Goal: Task Accomplishment & Management: Complete application form

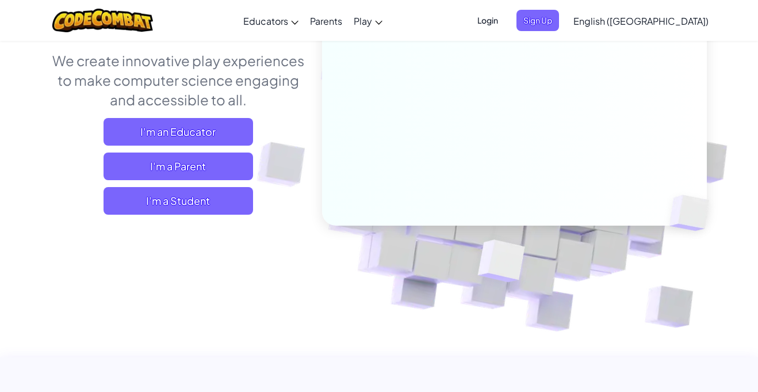
scroll to position [155, 0]
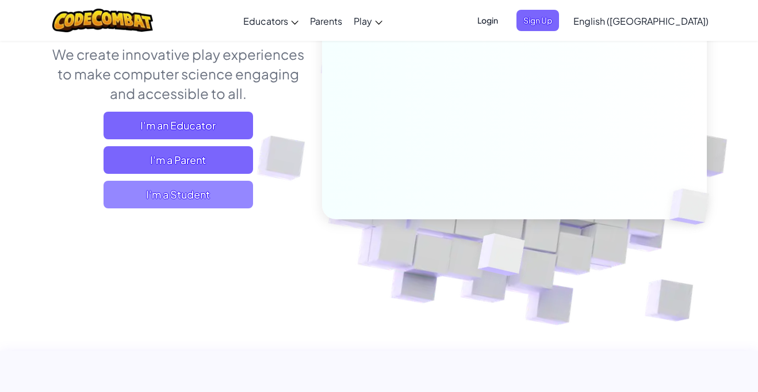
click at [238, 188] on span "I'm a Student" at bounding box center [179, 195] width 150 height 28
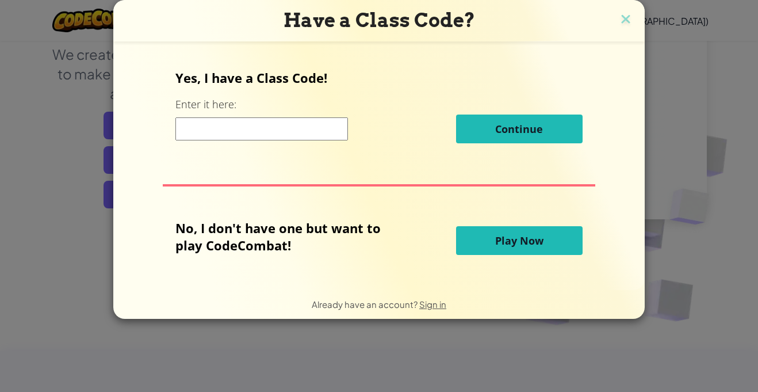
click at [234, 131] on input at bounding box center [262, 128] width 173 height 23
click at [626, 21] on img at bounding box center [626, 20] width 15 height 17
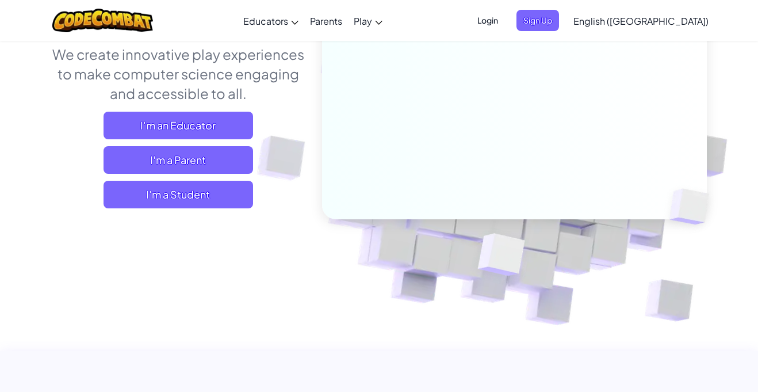
click at [505, 20] on span "Login" at bounding box center [488, 20] width 35 height 21
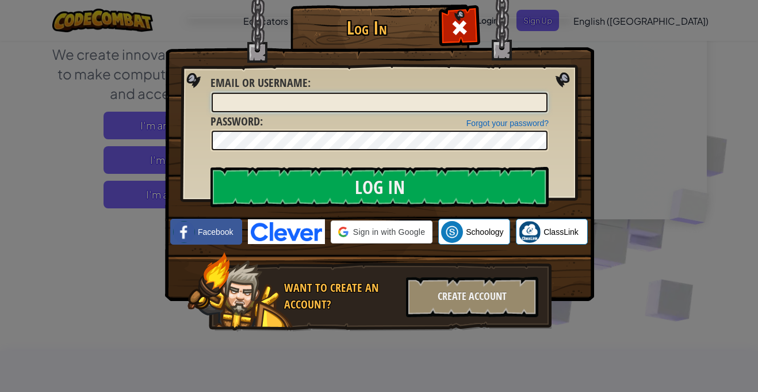
type input "BMSYates"
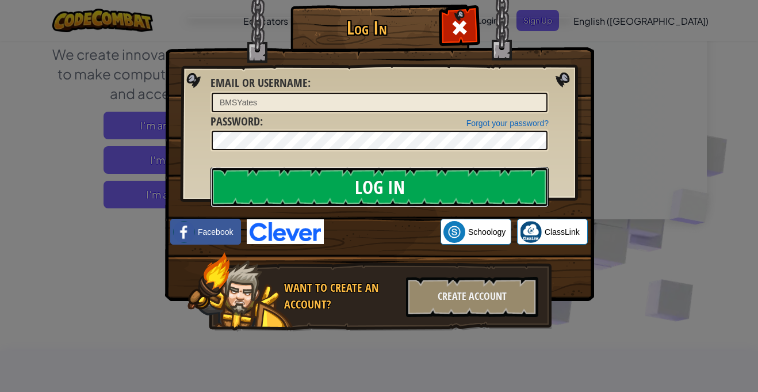
click at [497, 182] on input "Log In" at bounding box center [380, 187] width 338 height 40
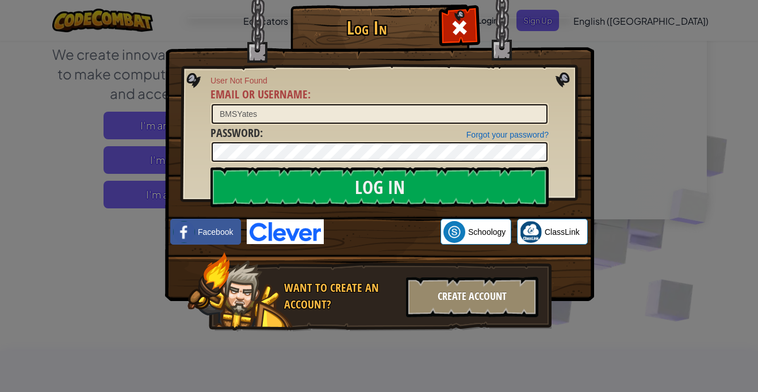
click at [440, 296] on div "Create Account" at bounding box center [472, 297] width 132 height 40
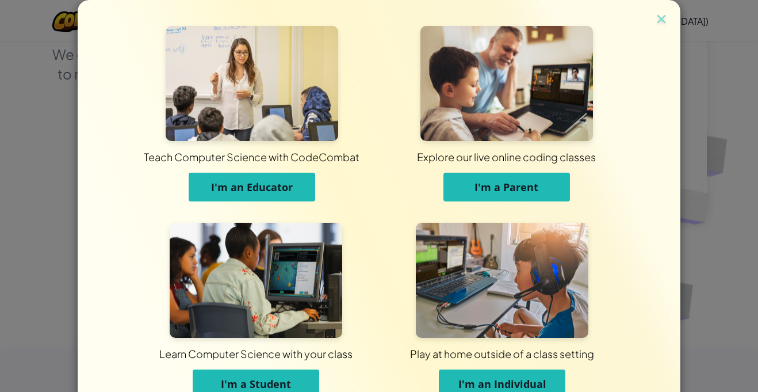
scroll to position [56, 0]
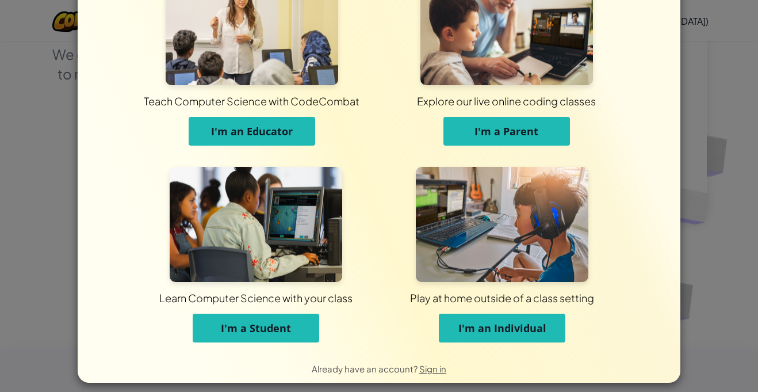
click at [308, 331] on button "I'm a Student" at bounding box center [256, 328] width 127 height 29
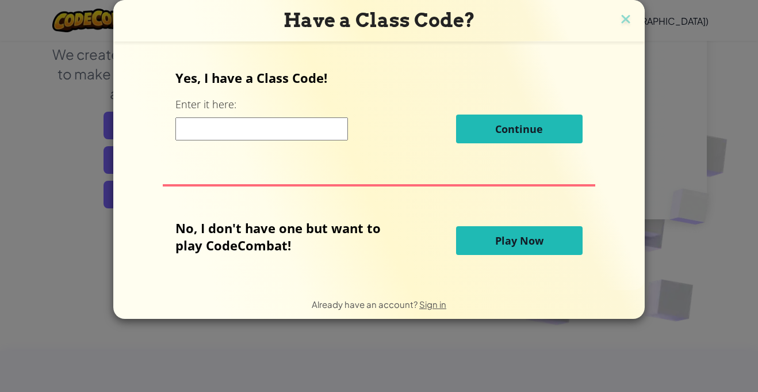
scroll to position [0, 0]
click at [250, 133] on input at bounding box center [262, 128] width 173 height 23
click at [619, 20] on img at bounding box center [626, 20] width 15 height 17
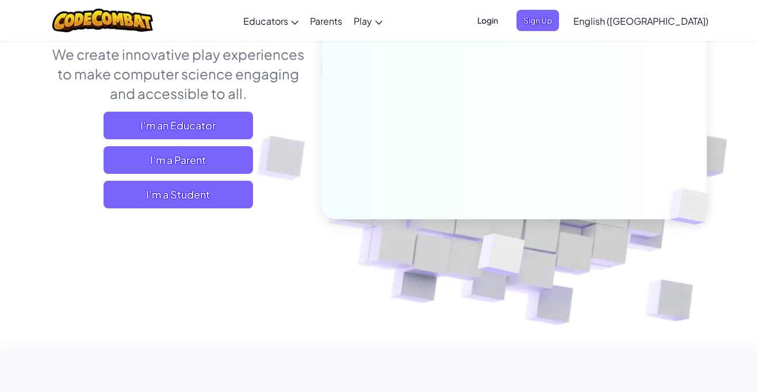
click at [505, 24] on span "Login" at bounding box center [488, 20] width 35 height 21
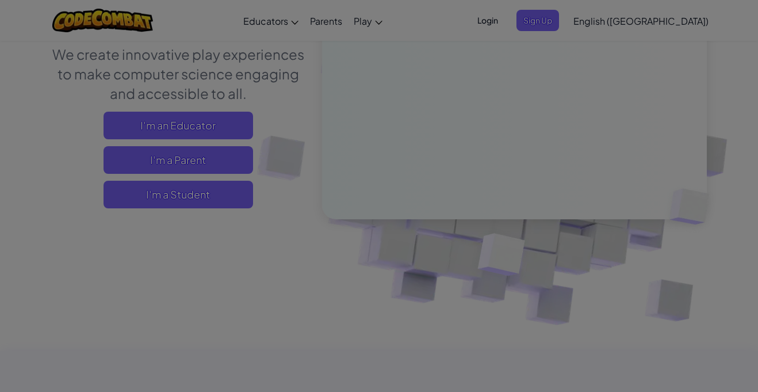
type input "BMSYates"
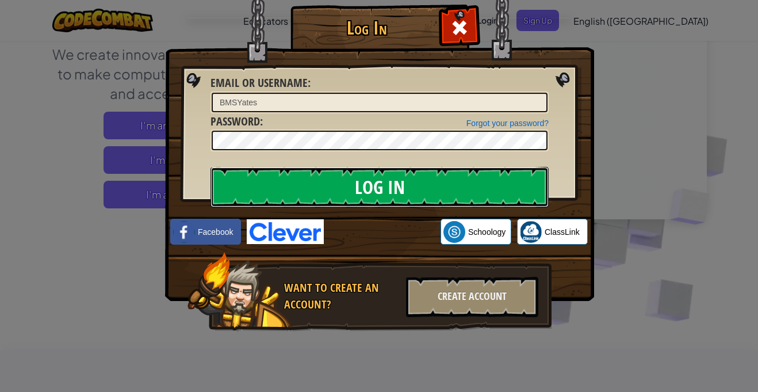
click at [342, 189] on input "Log In" at bounding box center [380, 187] width 338 height 40
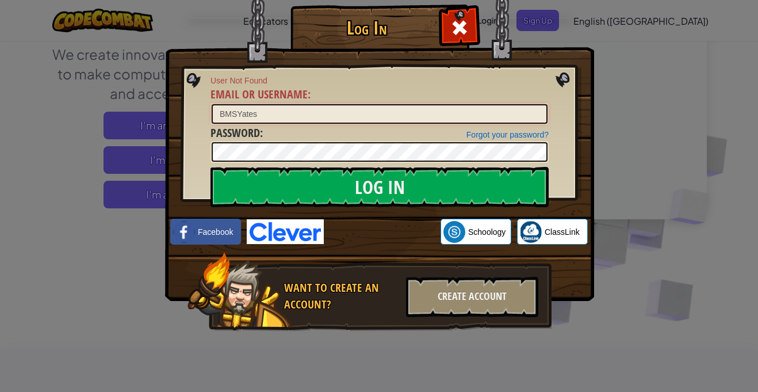
click at [284, 113] on input "BMSYates" at bounding box center [380, 114] width 336 height 20
click at [664, 73] on div "Log In User Not Found Email or Username : BMSYates Forgot your password? Passwo…" at bounding box center [379, 196] width 758 height 392
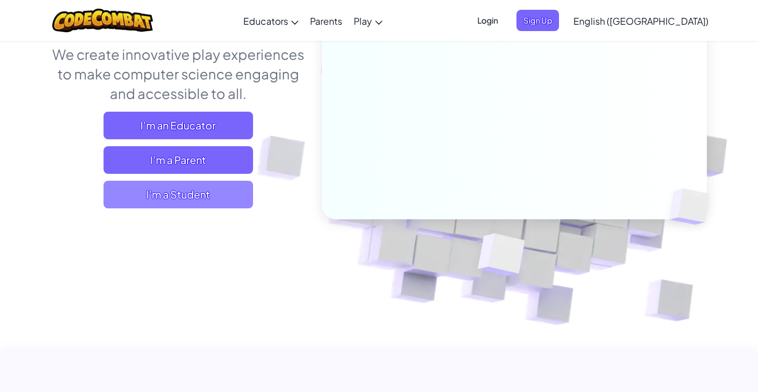
click at [180, 200] on span "I'm a Student" at bounding box center [179, 195] width 150 height 28
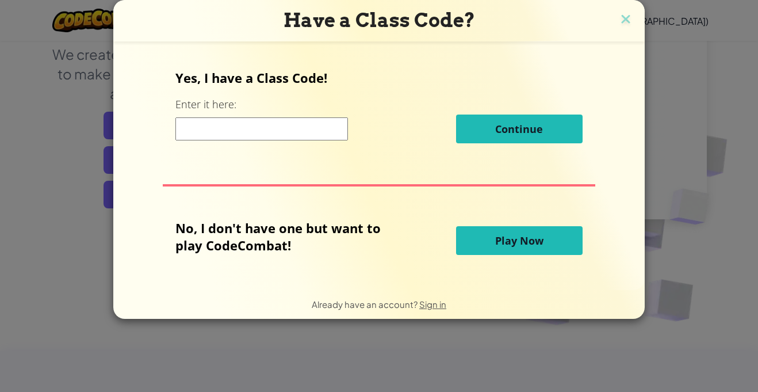
click at [200, 130] on input at bounding box center [262, 128] width 173 height 23
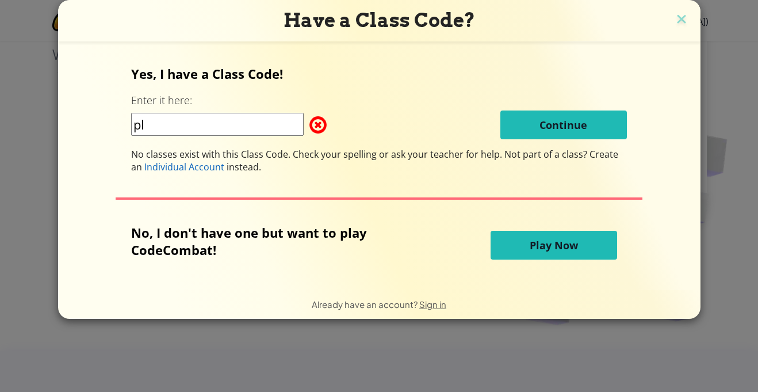
type input "p"
type input "l"
click at [178, 129] on input "Planetree" at bounding box center [217, 124] width 173 height 23
click at [177, 128] on input "Planetree" at bounding box center [217, 124] width 173 height 23
click at [170, 125] on input "Planetree" at bounding box center [217, 124] width 173 height 23
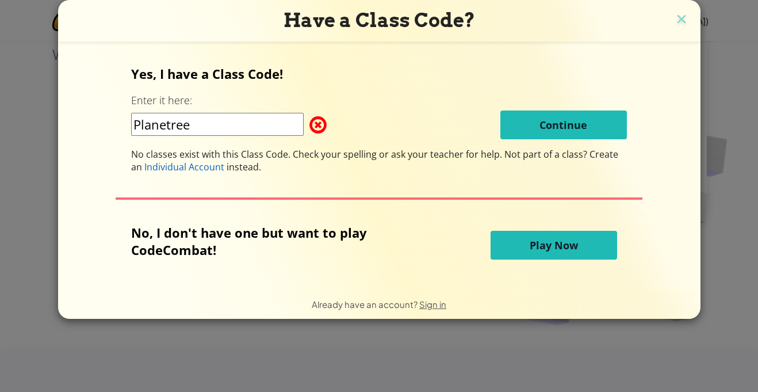
click at [176, 131] on input "Planetree" at bounding box center [217, 124] width 173 height 23
click at [213, 127] on input "PlaneTree" at bounding box center [217, 124] width 173 height 23
type input "PlaneTreeFire"
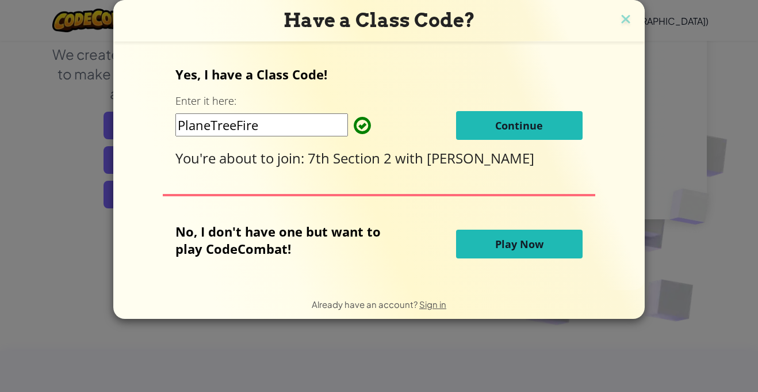
click at [501, 132] on span "Continue" at bounding box center [519, 126] width 48 height 14
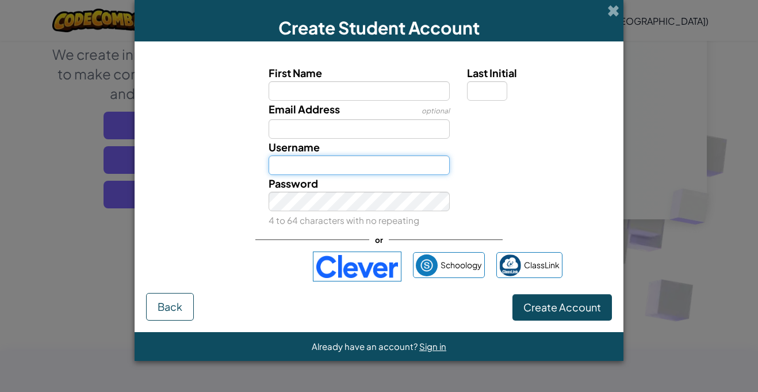
type input "BMSYates"
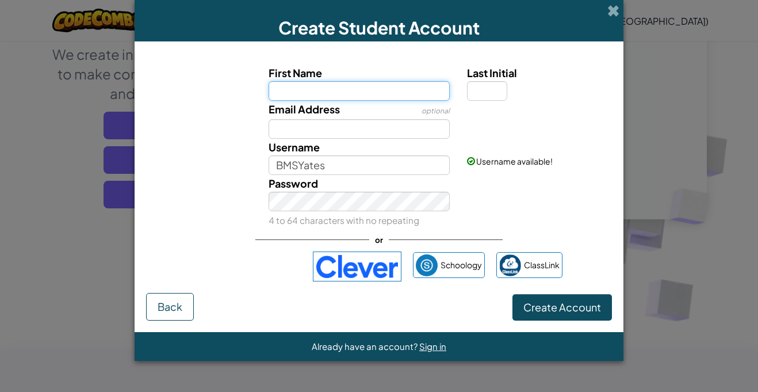
click at [356, 89] on input "First Name" at bounding box center [360, 91] width 182 height 20
type input "Kavaya"
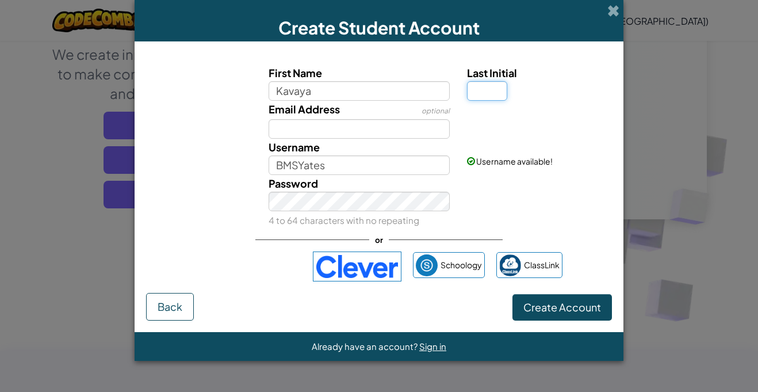
type input "Kavaya"
click at [491, 89] on input "Last Initial" at bounding box center [487, 91] width 40 height 20
type input "Y"
type input "KavayaY"
click at [399, 142] on div "Username KavayaY" at bounding box center [359, 157] width 199 height 36
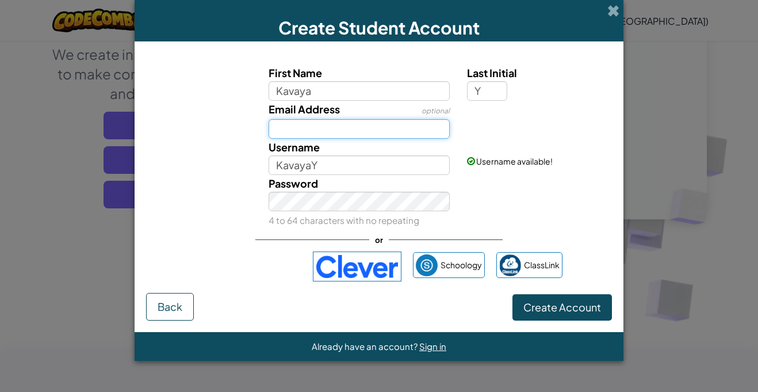
click at [387, 127] on input "Email Address" at bounding box center [360, 129] width 182 height 20
type input "kavayayates@bentworth.org"
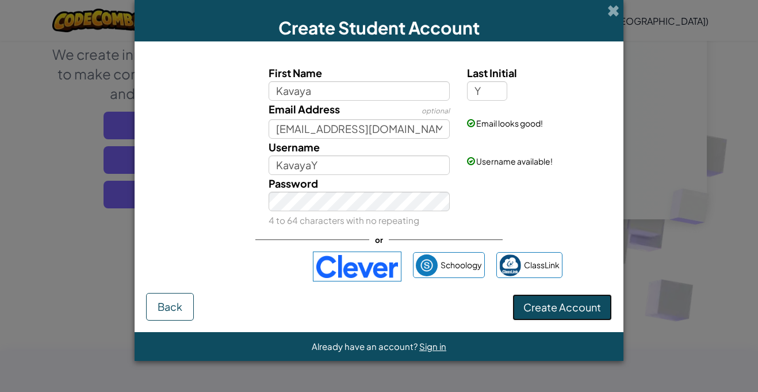
click at [544, 315] on button "Create Account" at bounding box center [563, 307] width 100 height 26
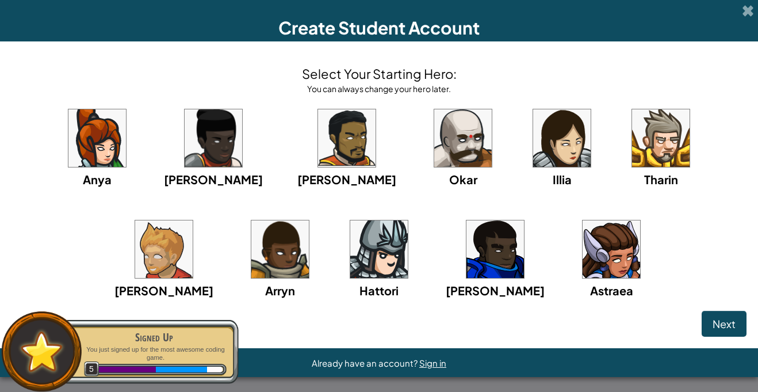
click at [583, 259] on img at bounding box center [612, 249] width 58 height 58
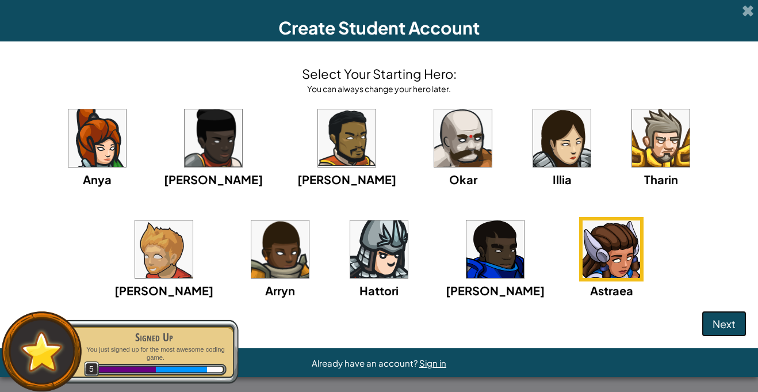
click at [722, 323] on span "Next" at bounding box center [724, 323] width 23 height 13
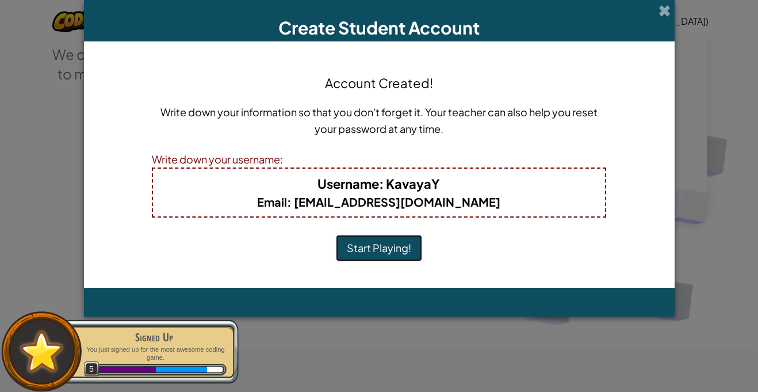
click at [386, 250] on button "Start Playing!" at bounding box center [379, 248] width 86 height 26
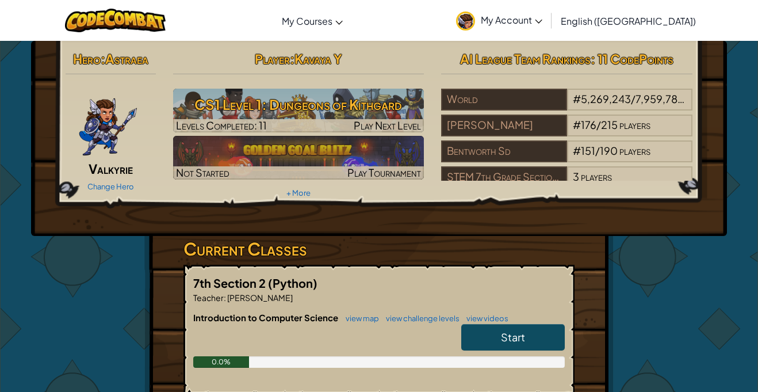
click at [474, 334] on link "Start" at bounding box center [513, 337] width 104 height 26
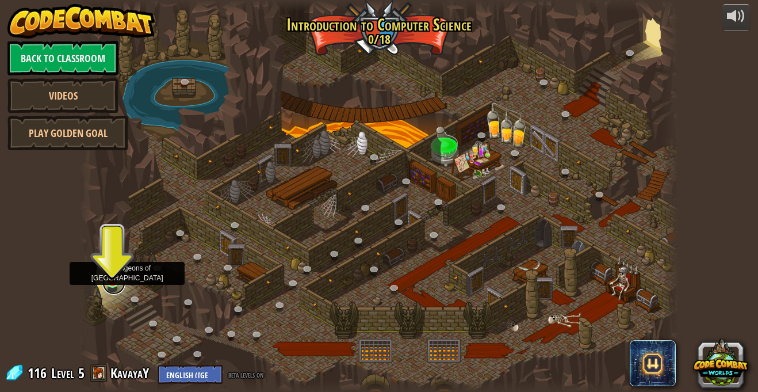
click at [112, 284] on link at bounding box center [113, 283] width 23 height 23
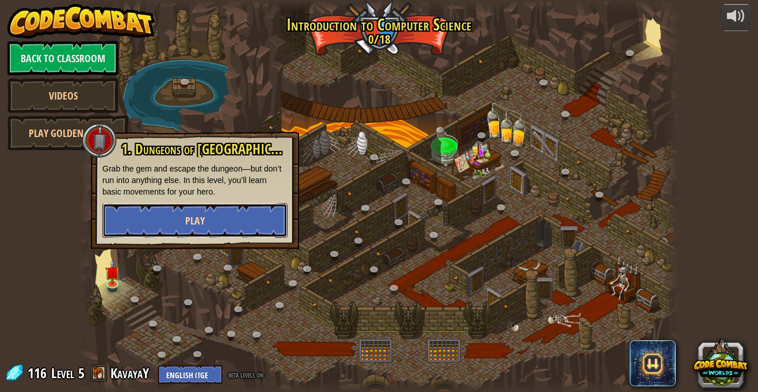
click at [147, 230] on button "Play" at bounding box center [194, 220] width 185 height 35
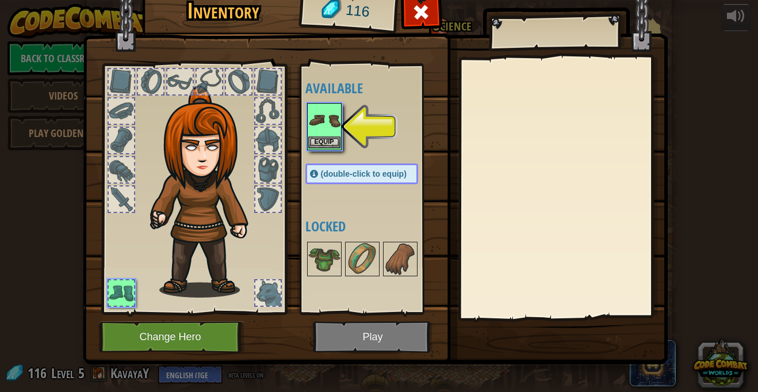
click at [329, 117] on img at bounding box center [324, 120] width 32 height 32
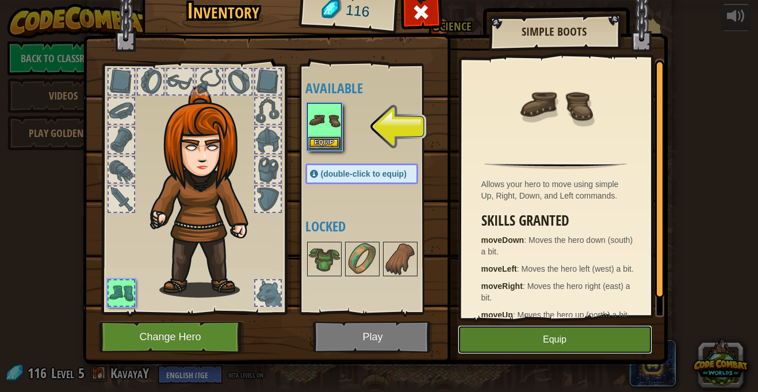
click at [539, 337] on button "Equip" at bounding box center [555, 339] width 194 height 29
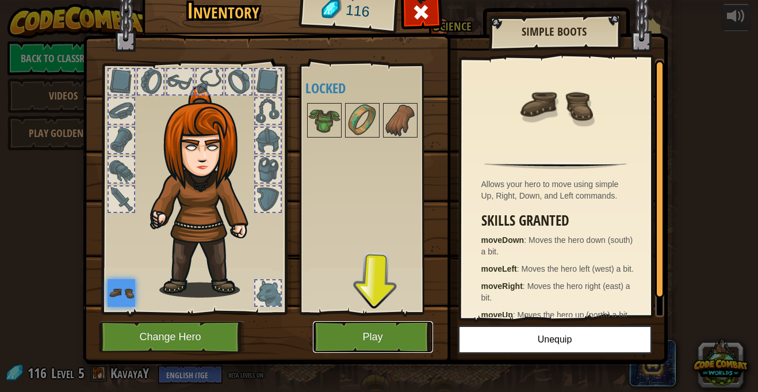
click at [352, 346] on button "Play" at bounding box center [373, 337] width 120 height 32
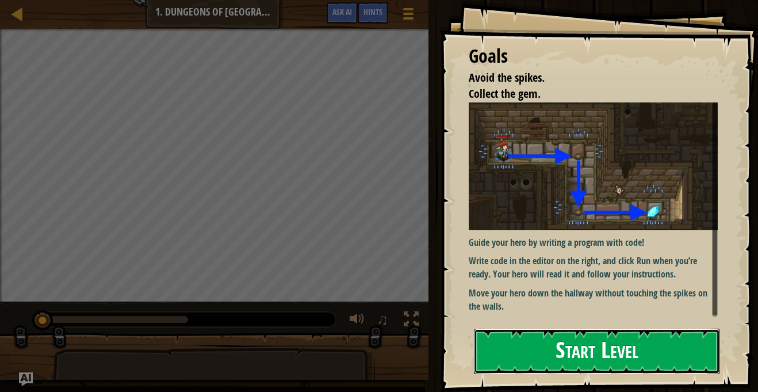
click at [563, 346] on button "Start Level" at bounding box center [597, 351] width 246 height 45
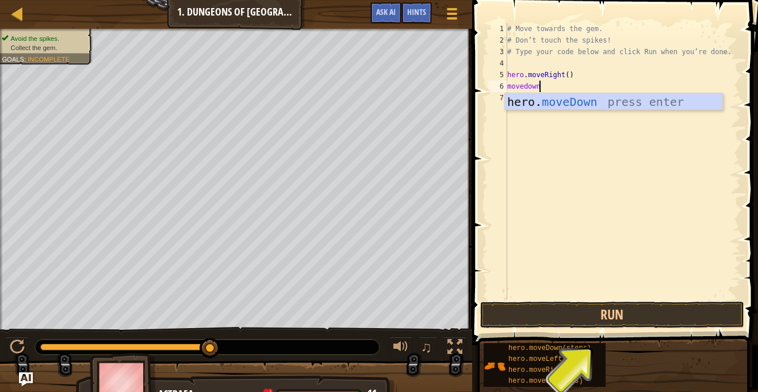
scroll to position [5, 4]
click at [571, 315] on button "Run" at bounding box center [612, 315] width 264 height 26
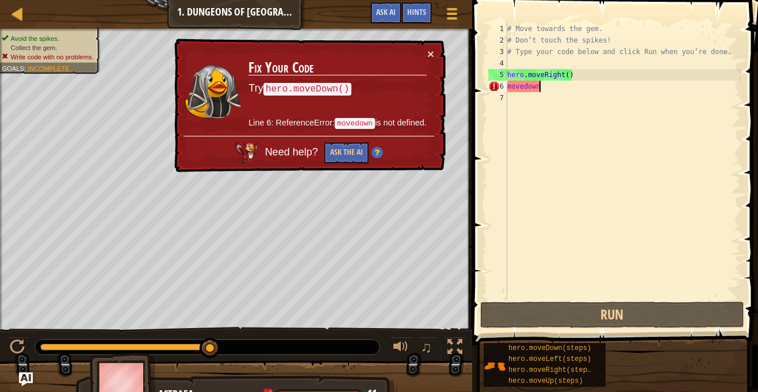
click at [573, 88] on div "# Move towards the gem. # Don’t touch the spikes! # Type your code below and cl…" at bounding box center [623, 172] width 236 height 299
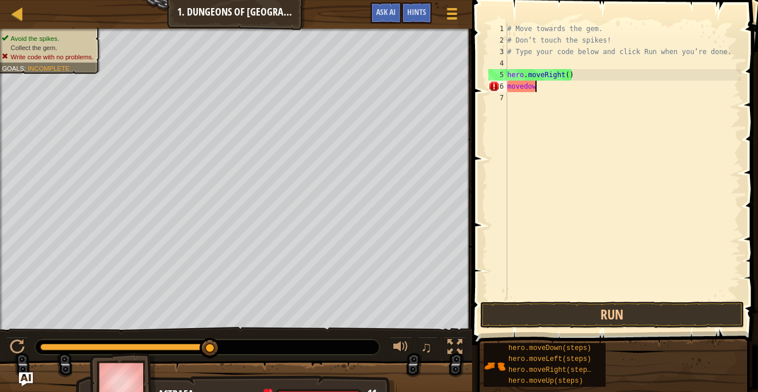
scroll to position [5, 2]
type textarea "m"
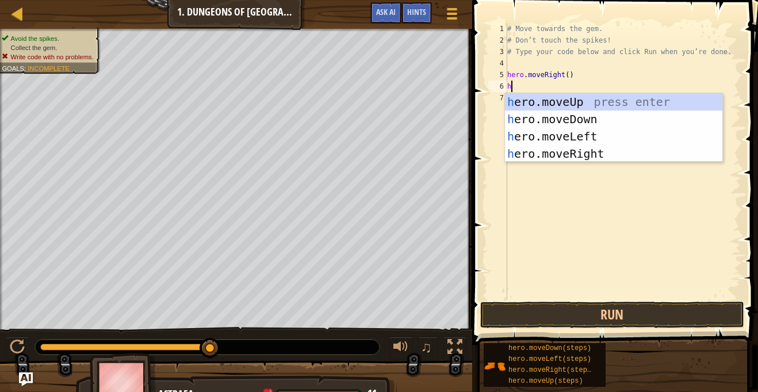
type textarea "he"
click at [581, 115] on div "he ro.moveUp press enter he ro.moveDown press enter he ro.moveLeft press enter …" at bounding box center [614, 145] width 218 height 104
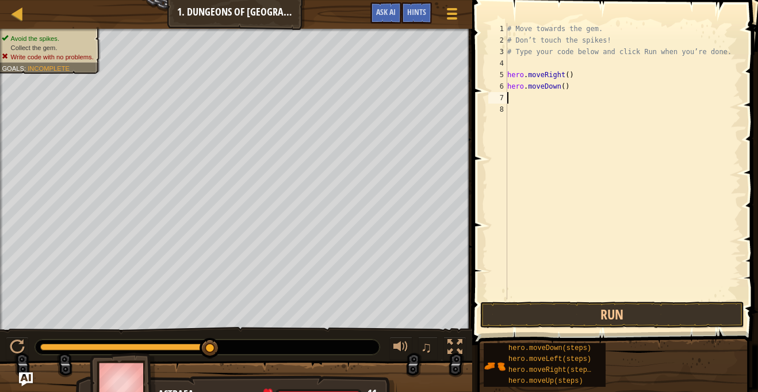
scroll to position [5, 0]
click at [588, 310] on button "Run" at bounding box center [612, 315] width 264 height 26
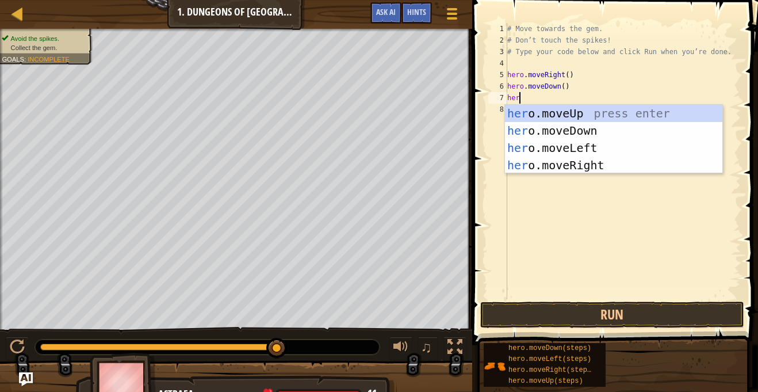
type textarea "hero"
click at [533, 163] on div "hero .moveUp press enter hero .moveDown press enter hero .moveLeft press enter …" at bounding box center [614, 157] width 218 height 104
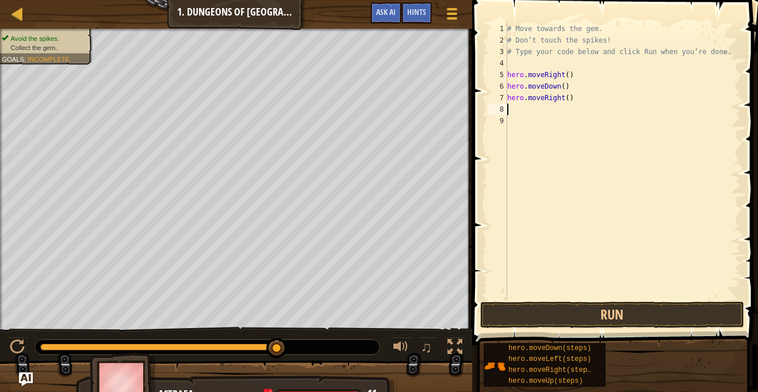
scroll to position [5, 0]
click at [548, 311] on button "Run" at bounding box center [612, 315] width 264 height 26
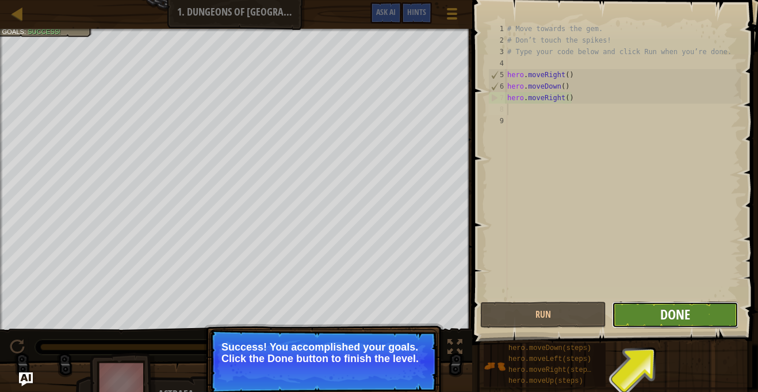
click at [667, 314] on span "Done" at bounding box center [676, 314] width 30 height 18
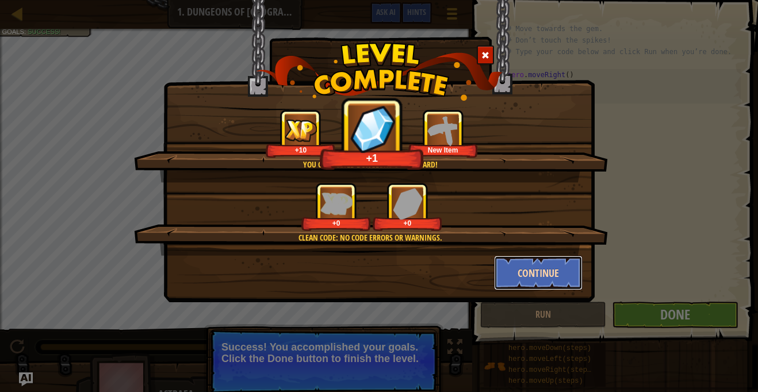
click at [532, 272] on button "Continue" at bounding box center [538, 272] width 89 height 35
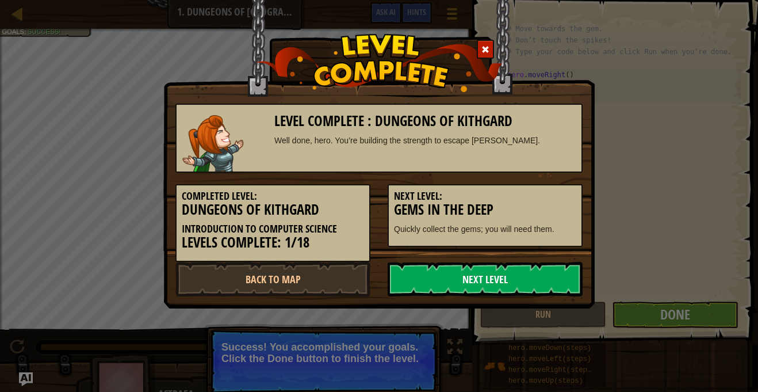
click at [472, 278] on link "Next Level" at bounding box center [485, 279] width 195 height 35
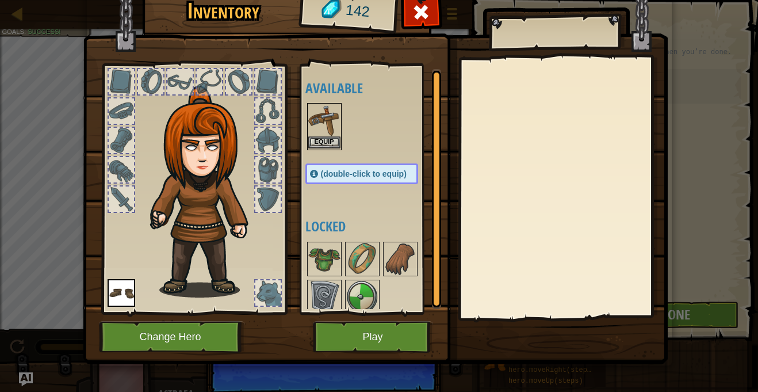
click at [320, 118] on img at bounding box center [324, 120] width 32 height 32
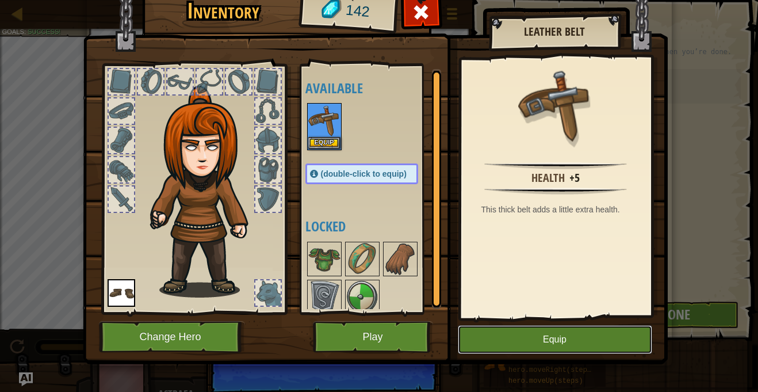
click at [513, 345] on button "Equip" at bounding box center [555, 339] width 194 height 29
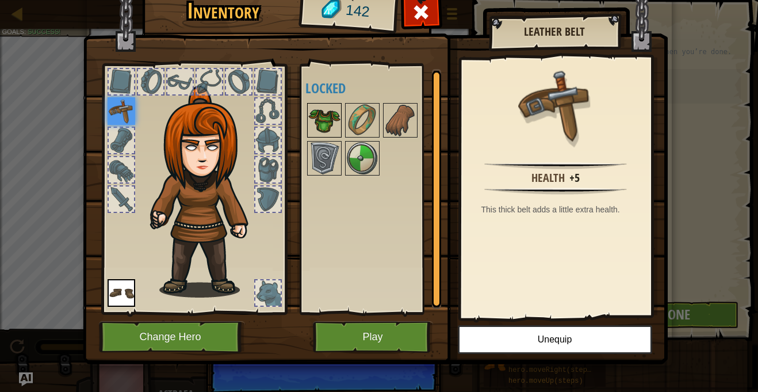
click at [333, 125] on img at bounding box center [324, 120] width 32 height 32
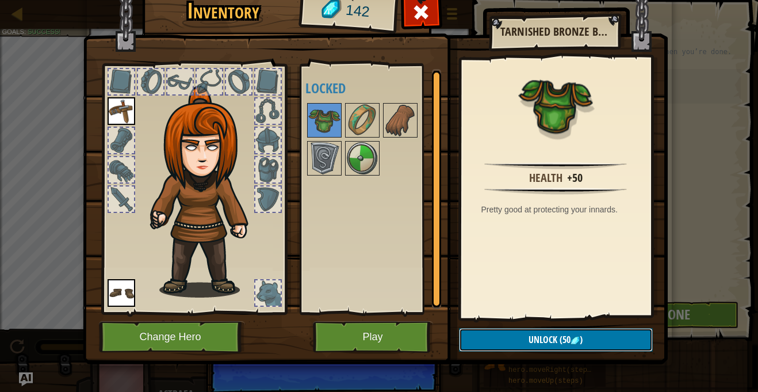
click at [495, 338] on button "Unlock (50 )" at bounding box center [556, 340] width 194 height 24
click at [506, 335] on button "Confirm" at bounding box center [556, 340] width 194 height 24
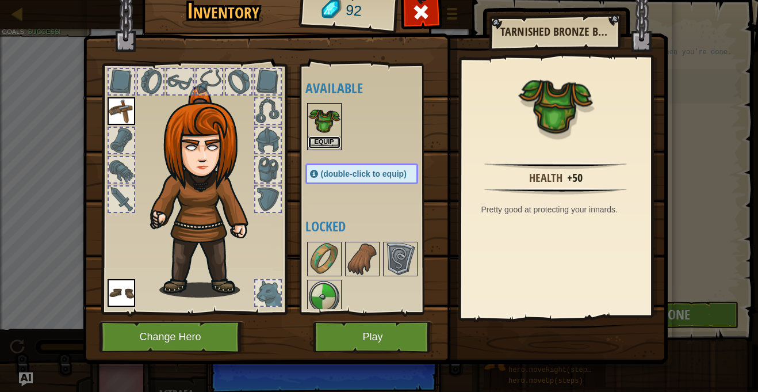
click at [329, 144] on button "Equip" at bounding box center [324, 142] width 32 height 12
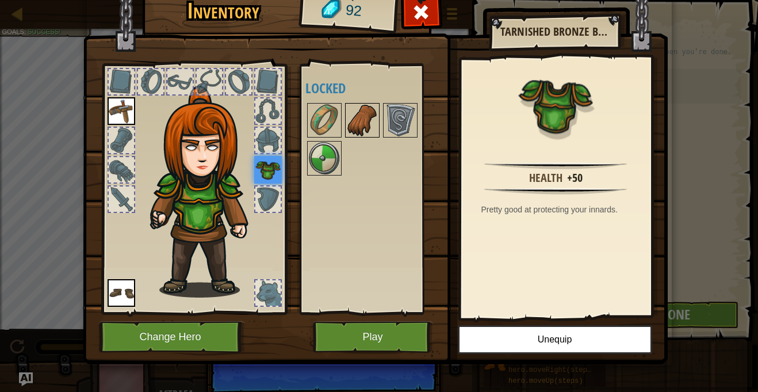
click at [374, 114] on img at bounding box center [362, 120] width 32 height 32
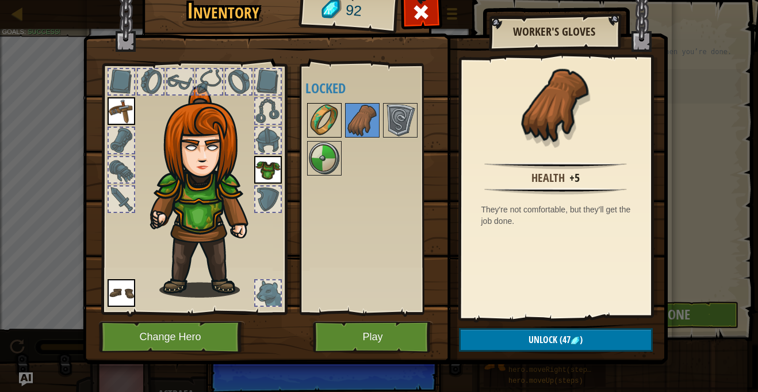
click at [328, 126] on img at bounding box center [324, 120] width 32 height 32
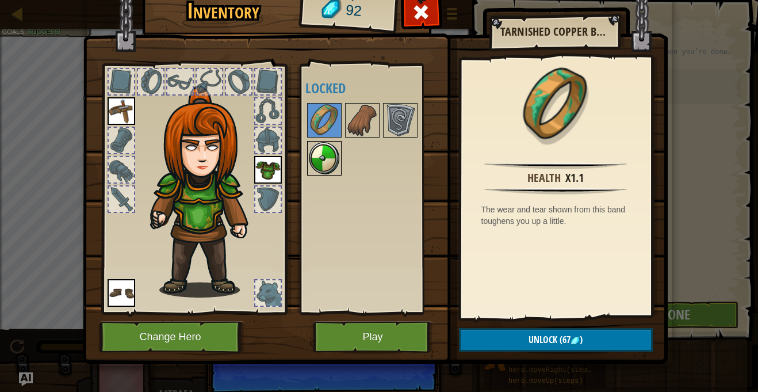
click at [331, 166] on img at bounding box center [324, 158] width 32 height 32
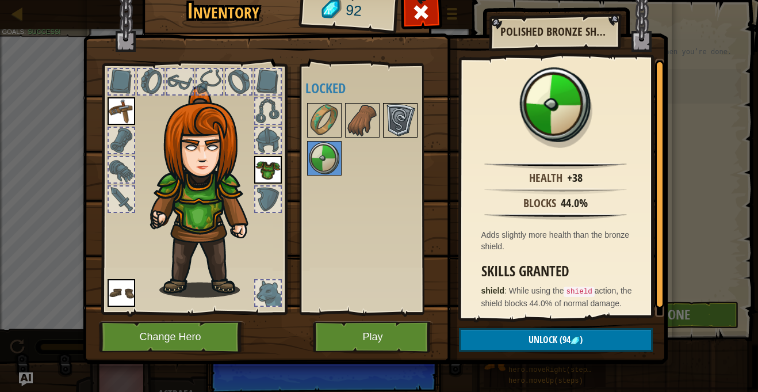
click at [386, 120] on img at bounding box center [400, 120] width 32 height 32
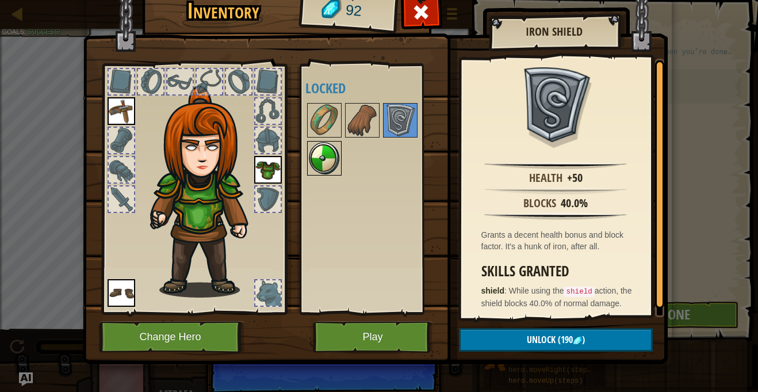
click at [326, 150] on img at bounding box center [324, 158] width 32 height 32
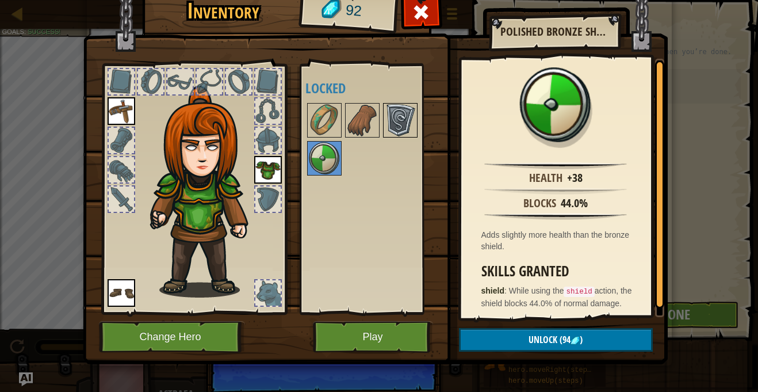
click at [401, 121] on img at bounding box center [400, 120] width 32 height 32
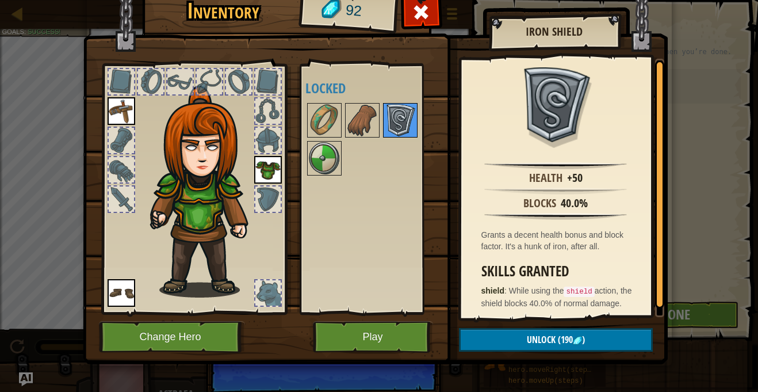
click at [384, 124] on img at bounding box center [400, 120] width 32 height 32
click at [361, 120] on img at bounding box center [362, 120] width 32 height 32
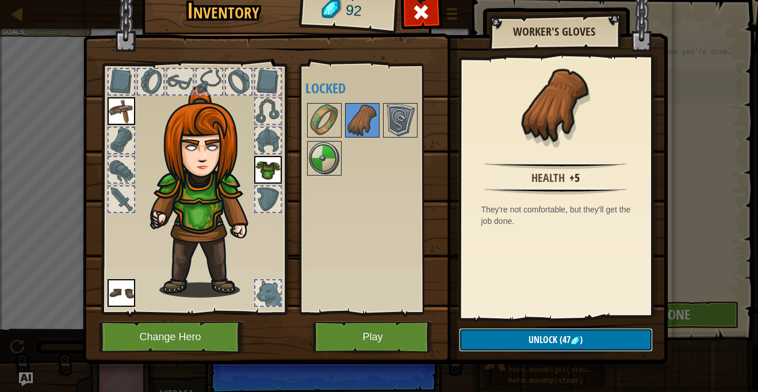
click at [566, 349] on button "Unlock (47 )" at bounding box center [556, 340] width 194 height 24
click at [556, 346] on button "Confirm" at bounding box center [556, 340] width 194 height 24
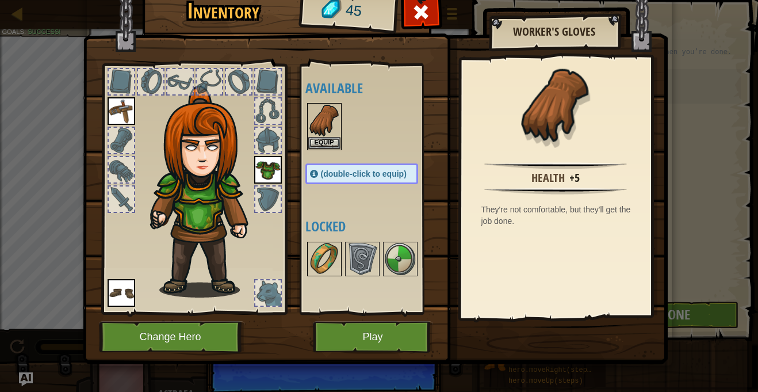
click at [330, 254] on img at bounding box center [324, 259] width 32 height 32
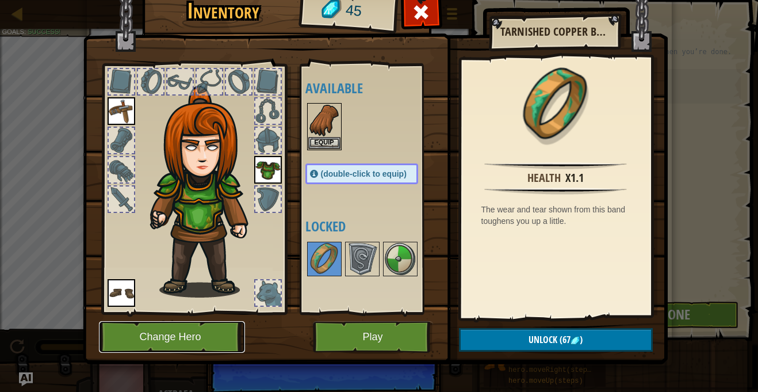
click at [234, 340] on button "Change Hero" at bounding box center [172, 337] width 146 height 32
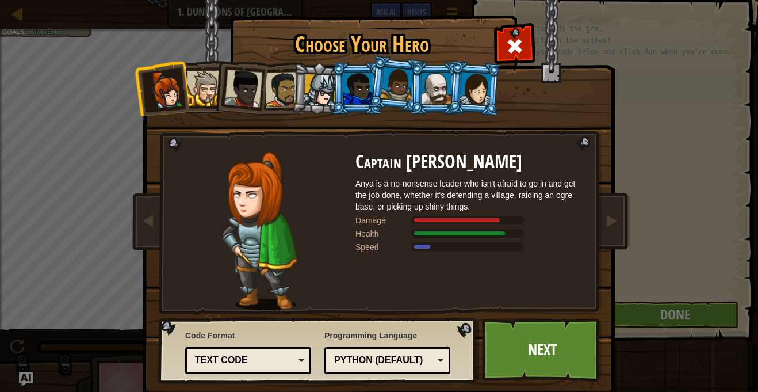
click at [489, 87] on div at bounding box center [476, 88] width 32 height 33
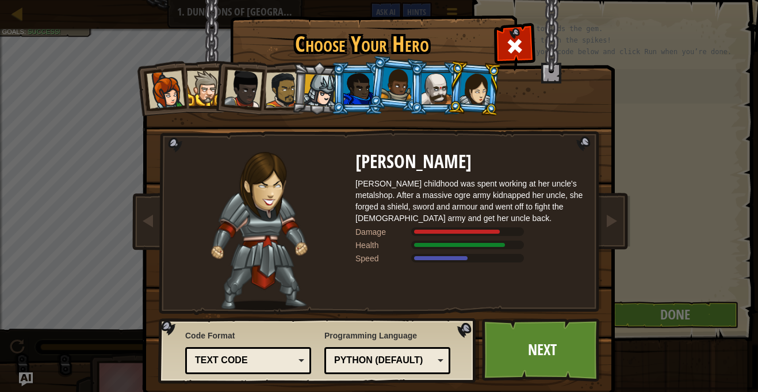
click at [404, 74] on div at bounding box center [397, 84] width 33 height 34
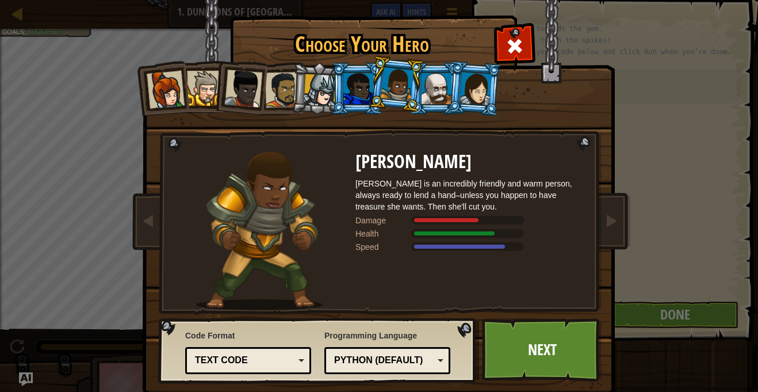
click at [494, 86] on li at bounding box center [474, 88] width 55 height 56
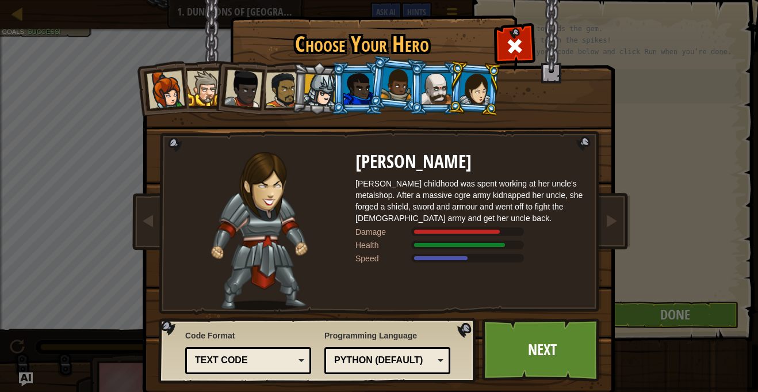
click at [424, 93] on div at bounding box center [437, 88] width 30 height 31
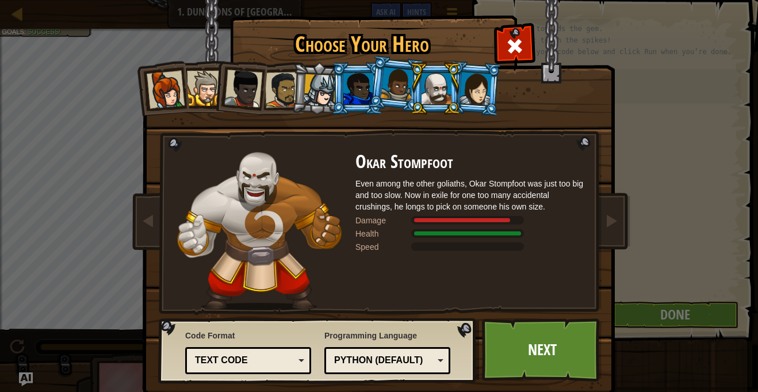
click at [359, 83] on div at bounding box center [359, 88] width 30 height 31
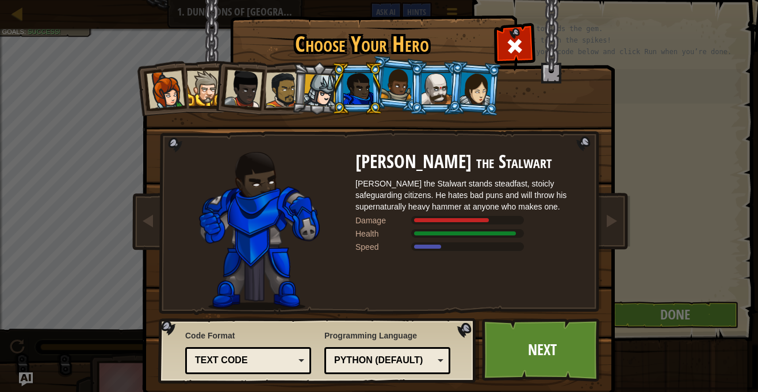
click at [293, 82] on li at bounding box center [318, 88] width 55 height 55
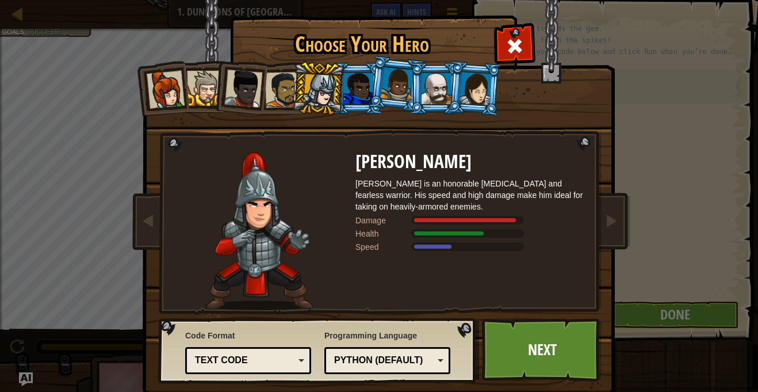
click at [233, 75] on div at bounding box center [243, 89] width 38 height 38
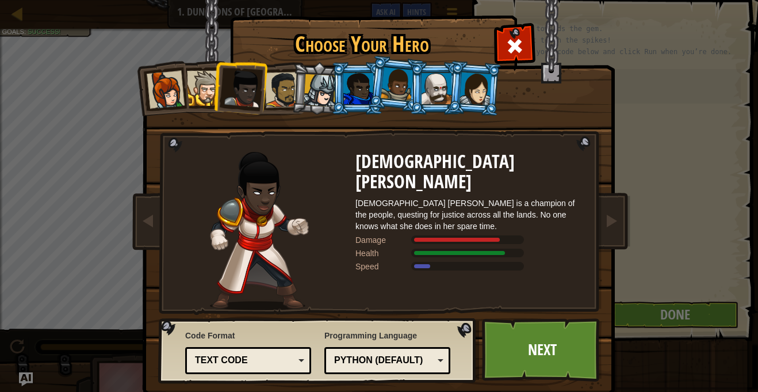
click at [383, 97] on div at bounding box center [397, 84] width 33 height 34
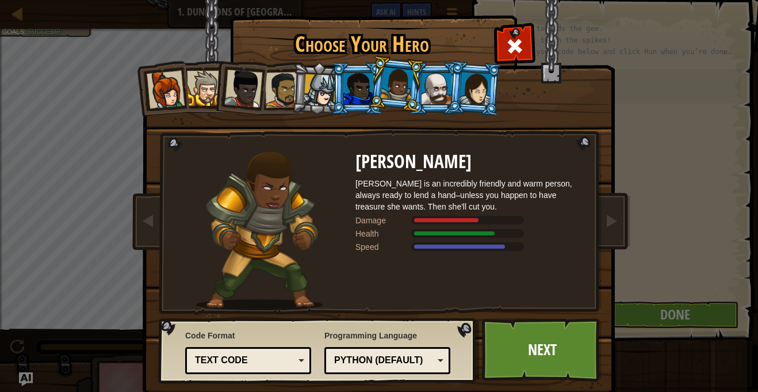
click at [353, 359] on div "Python (Default)" at bounding box center [384, 360] width 100 height 13
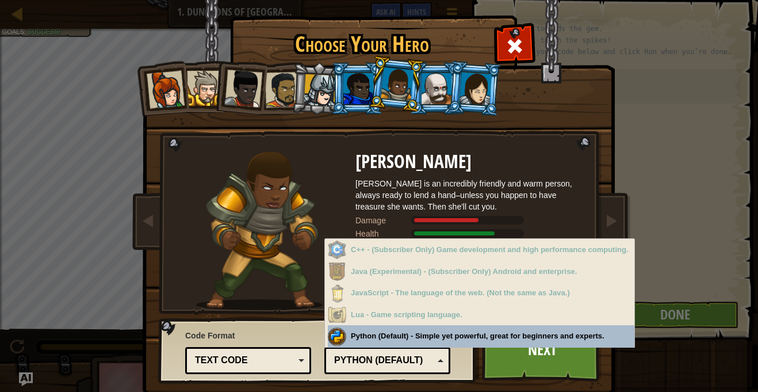
click at [372, 345] on div "Programming Language Python (Default) JavaScript Lua C++ Java (Experimental) Py…" at bounding box center [388, 350] width 126 height 47
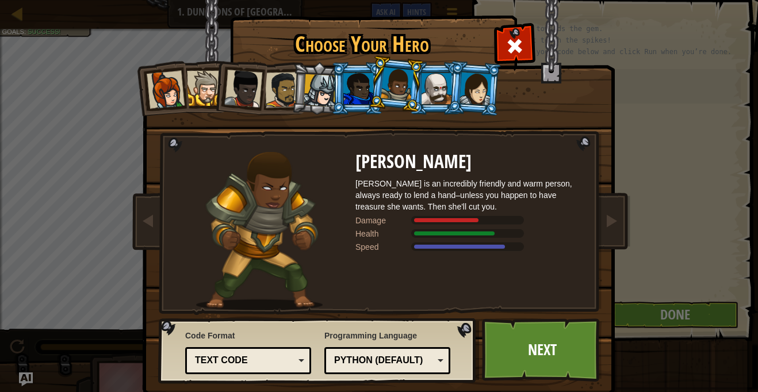
drag, startPoint x: 166, startPoint y: 101, endPoint x: 170, endPoint y: 96, distance: 6.6
click at [168, 100] on div at bounding box center [166, 90] width 38 height 38
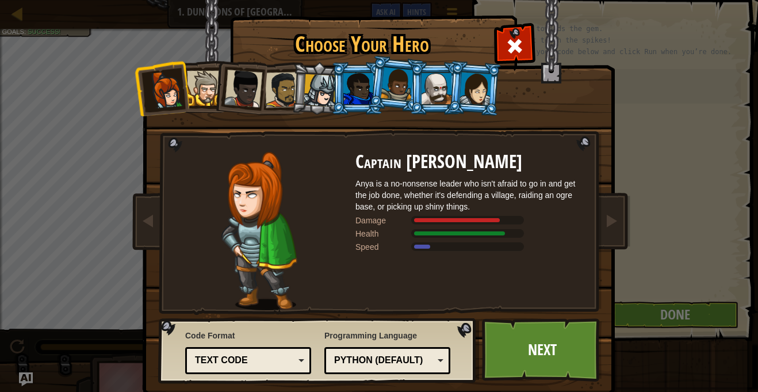
click at [217, 80] on li at bounding box center [240, 86] width 56 height 56
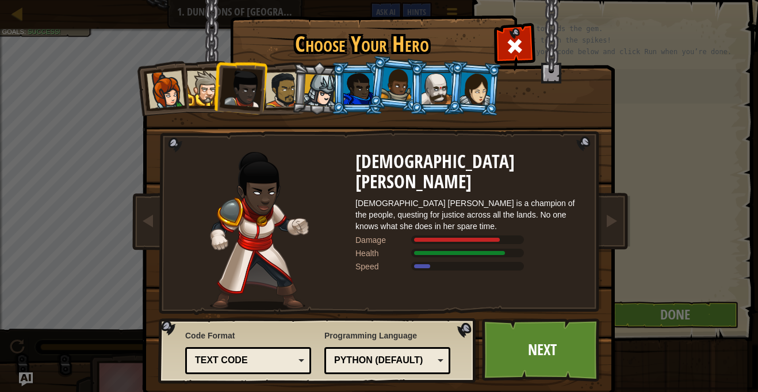
click at [391, 74] on div at bounding box center [397, 84] width 33 height 34
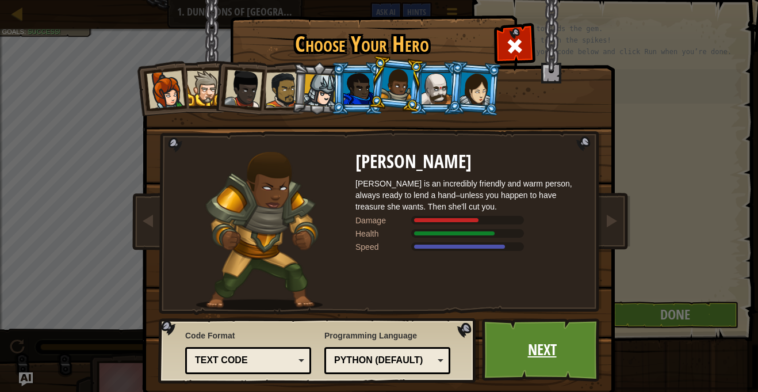
click at [529, 338] on link "Next" at bounding box center [542, 349] width 120 height 63
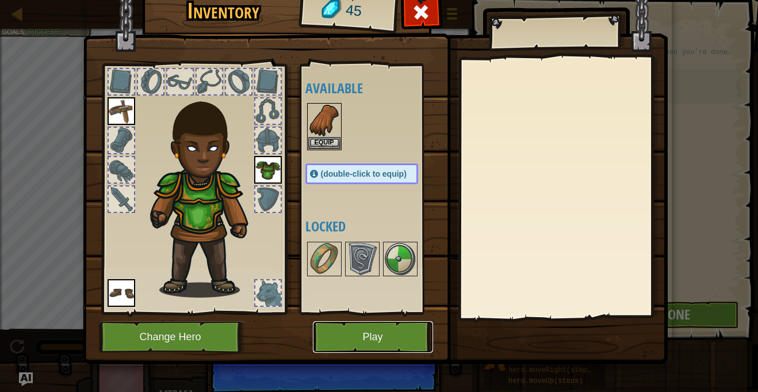
click at [386, 336] on button "Play" at bounding box center [373, 337] width 120 height 32
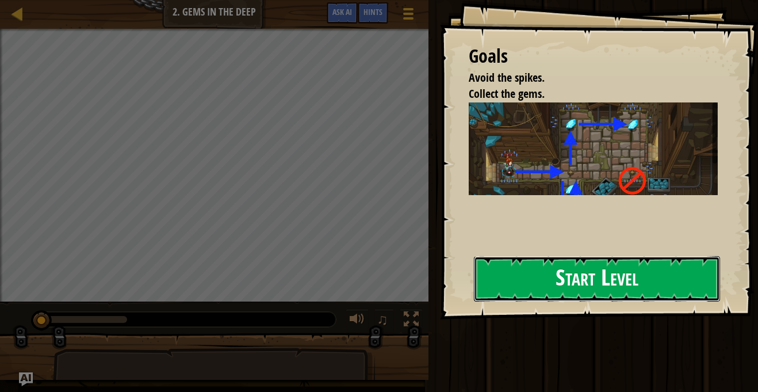
click at [614, 269] on button "Start Level" at bounding box center [597, 278] width 246 height 45
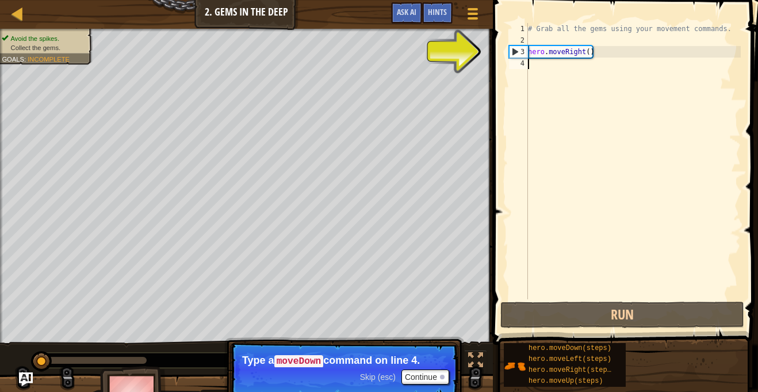
click at [544, 70] on div "# Grab all the gems using your movement commands. hero . moveRight ( )" at bounding box center [633, 172] width 215 height 299
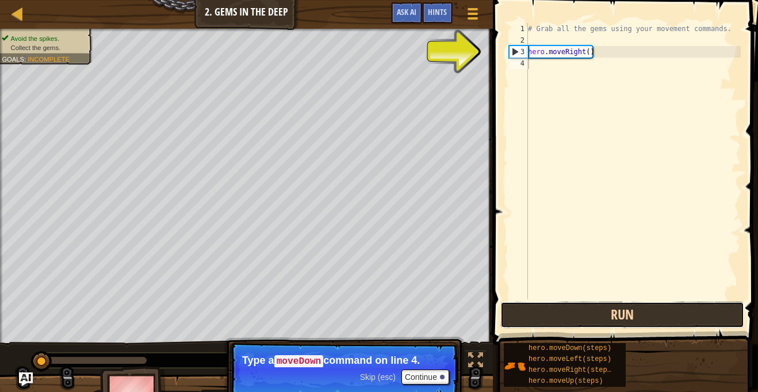
click at [590, 315] on button "Run" at bounding box center [623, 315] width 244 height 26
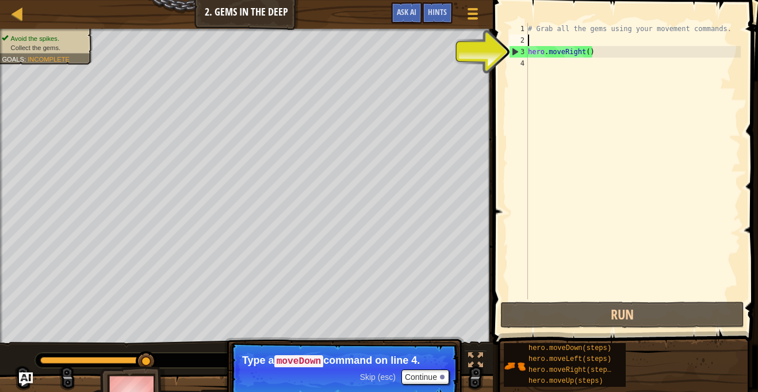
click at [531, 37] on div "# Grab all the gems using your movement commands. hero . moveRight ( )" at bounding box center [633, 172] width 215 height 299
click at [533, 70] on div "# Grab all the gems using your movement commands. hero . moveRight ( )" at bounding box center [633, 172] width 215 height 299
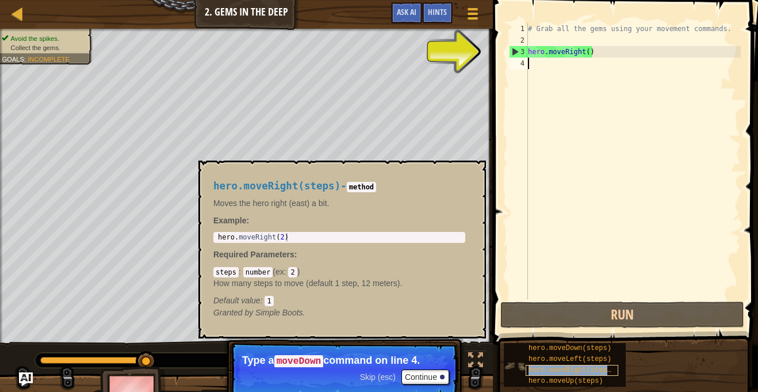
click at [564, 369] on span "hero.moveRight(steps)" at bounding box center [572, 370] width 87 height 8
click at [537, 71] on div "# Grab all the gems using your movement commands. hero . moveRight ( )" at bounding box center [633, 172] width 215 height 299
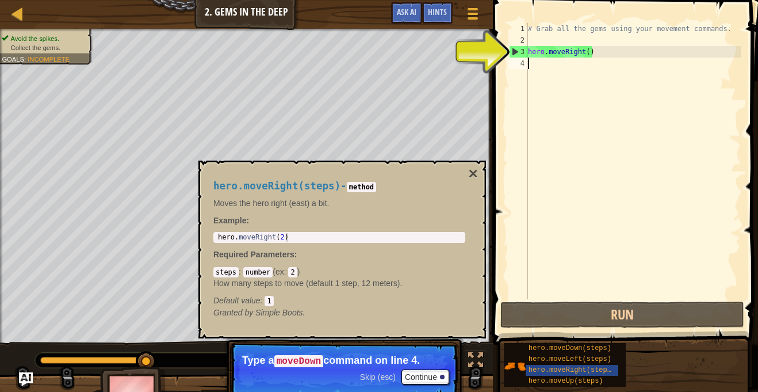
scroll to position [5, 0]
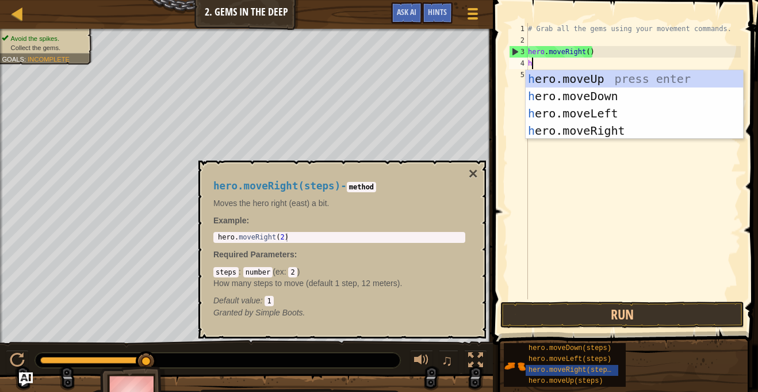
type textarea "he"
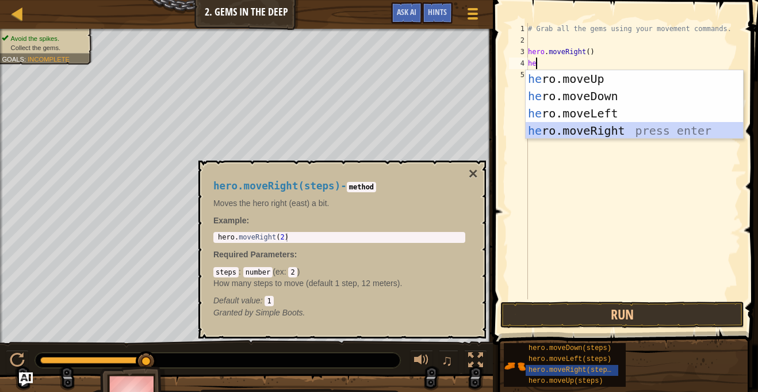
click at [579, 127] on div "he ro.moveUp press enter he ro.moveDown press enter he ro.moveLeft press enter …" at bounding box center [635, 122] width 218 height 104
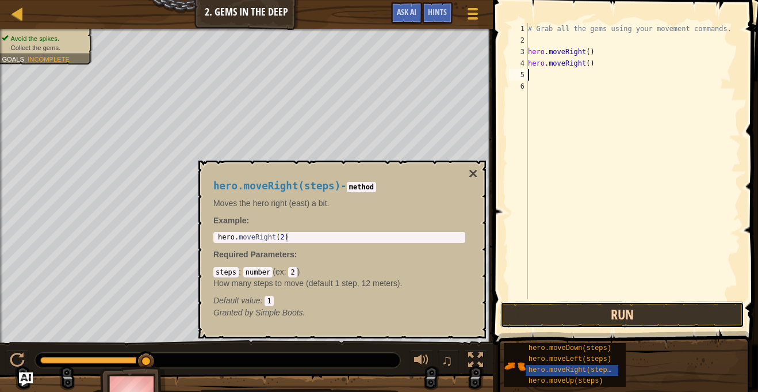
click at [549, 307] on button "Run" at bounding box center [623, 315] width 244 height 26
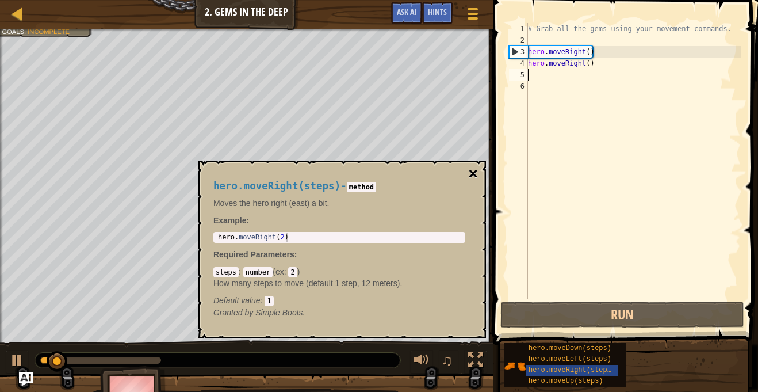
click at [476, 168] on button "×" at bounding box center [473, 174] width 9 height 16
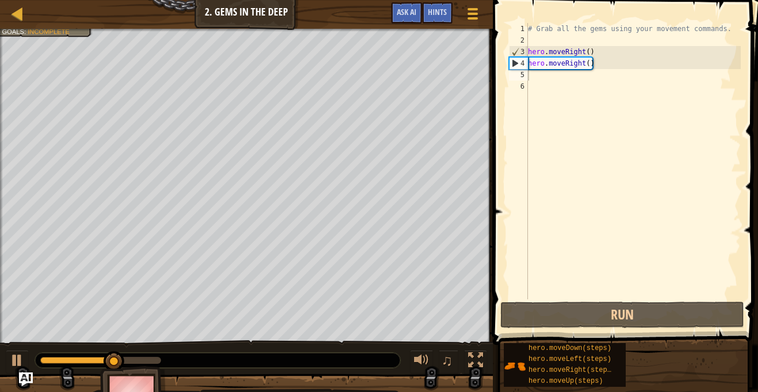
click at [528, 74] on div "5" at bounding box center [518, 75] width 19 height 12
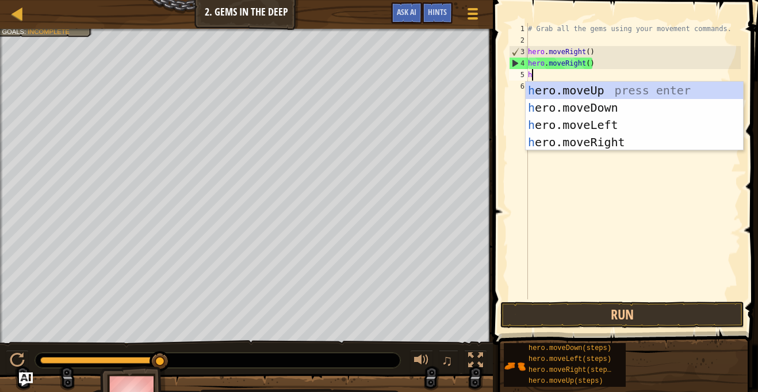
type textarea "her"
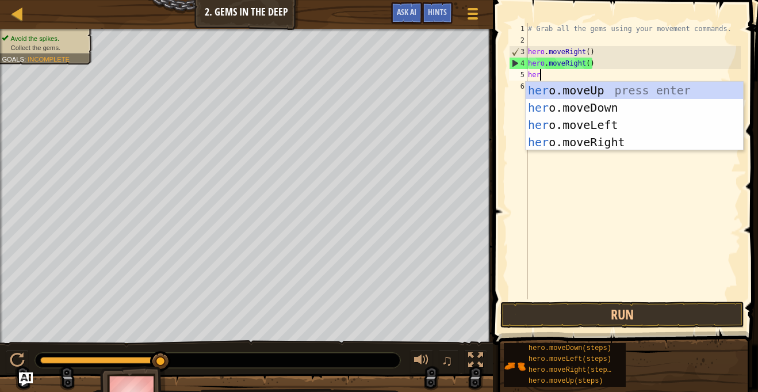
scroll to position [5, 1]
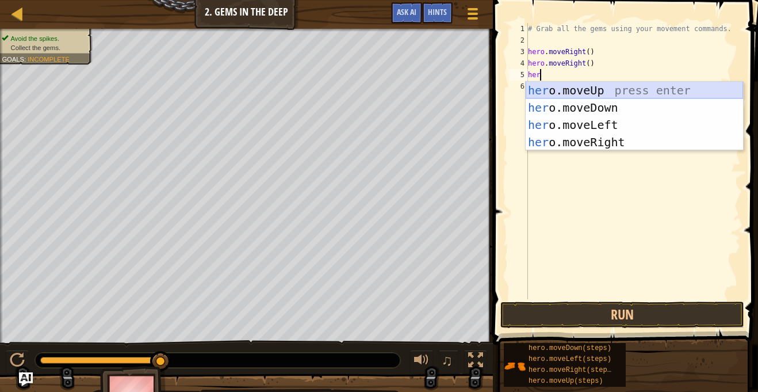
click at [556, 87] on div "her o.moveUp press enter her o.moveDown press enter her o.moveLeft press enter …" at bounding box center [635, 134] width 218 height 104
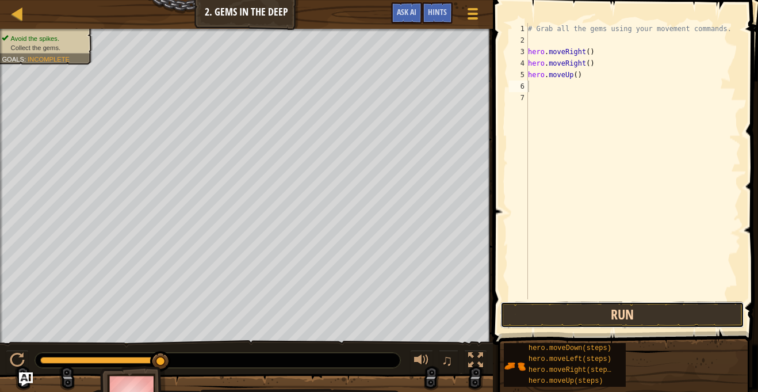
click at [554, 326] on button "Run" at bounding box center [623, 315] width 244 height 26
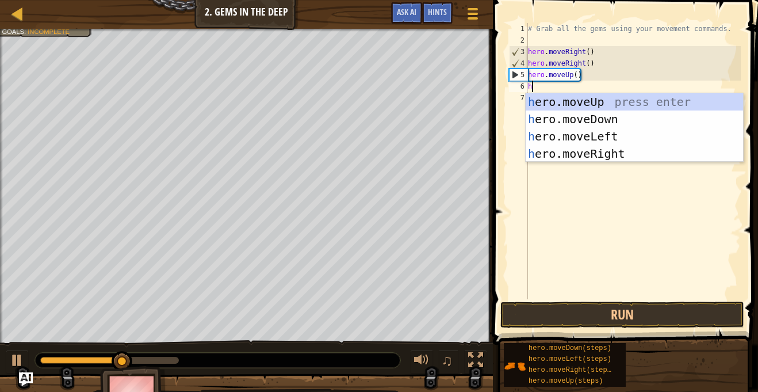
type textarea "he"
click at [627, 137] on div "he ro.moveUp press enter he ro.moveDown press enter he ro.moveLeft press enter …" at bounding box center [635, 145] width 218 height 104
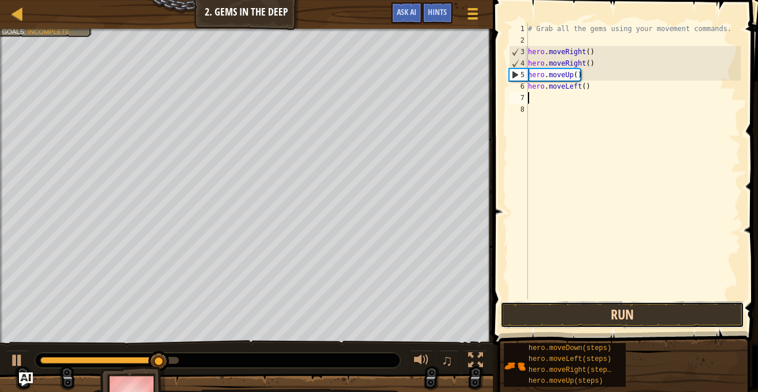
click at [627, 312] on button "Run" at bounding box center [623, 315] width 244 height 26
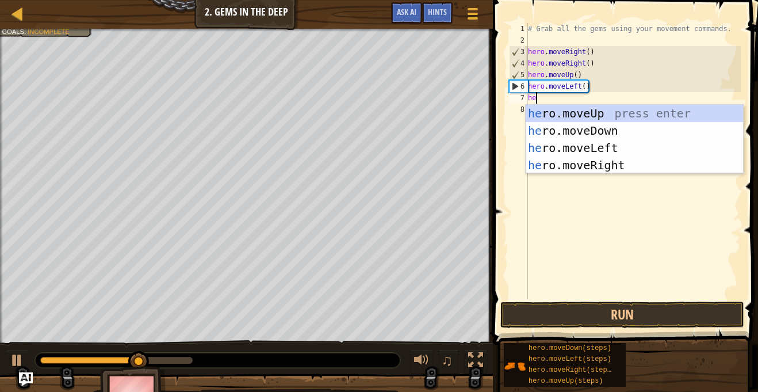
type textarea "her"
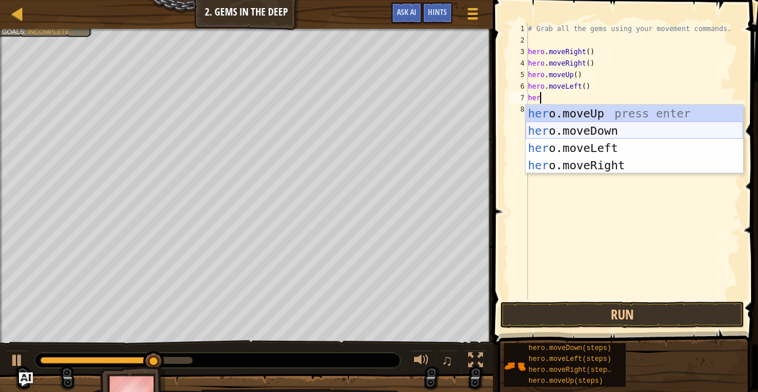
click at [560, 124] on div "her o.moveUp press enter her o.moveDown press enter her o.moveLeft press enter …" at bounding box center [635, 157] width 218 height 104
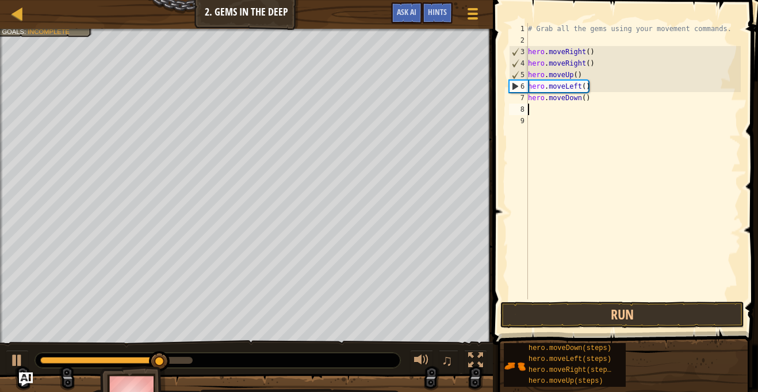
scroll to position [5, 0]
click at [578, 313] on button "Run" at bounding box center [623, 315] width 244 height 26
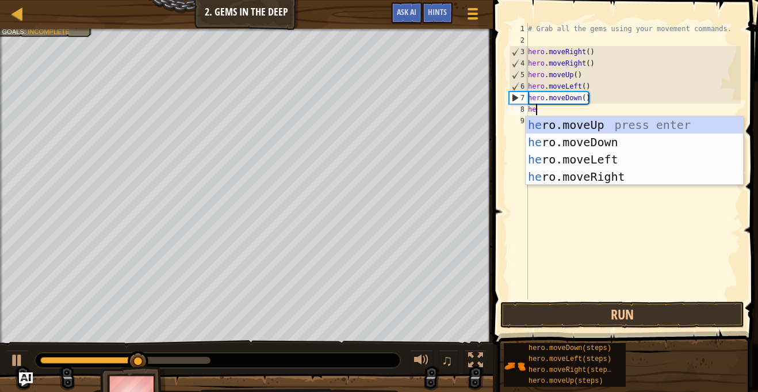
type textarea "her"
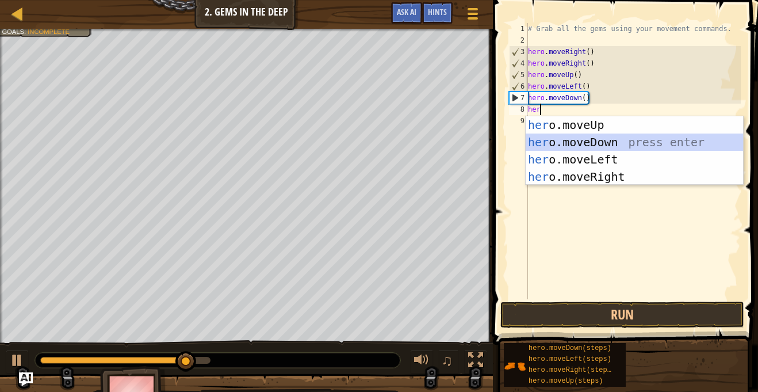
click at [555, 143] on div "her o.moveUp press enter her o.moveDown press enter her o.moveLeft press enter …" at bounding box center [635, 168] width 218 height 104
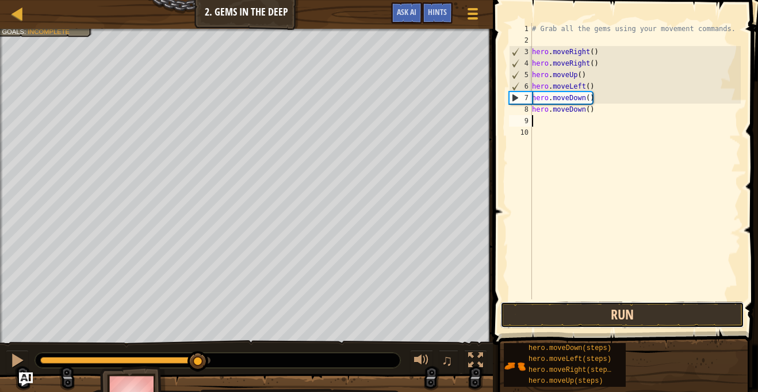
click at [615, 320] on button "Run" at bounding box center [623, 315] width 244 height 26
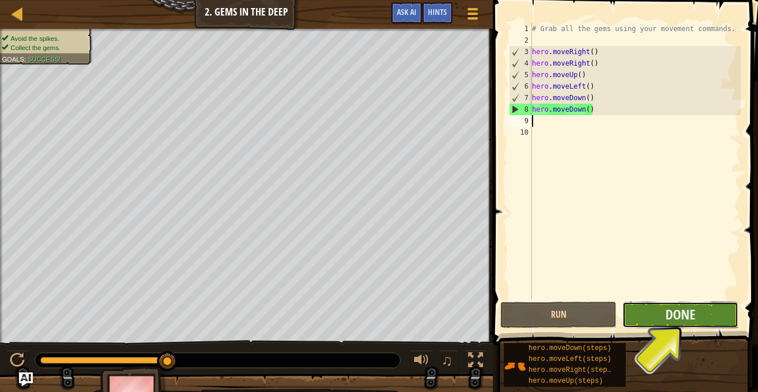
click at [652, 314] on button "Done" at bounding box center [681, 315] width 116 height 26
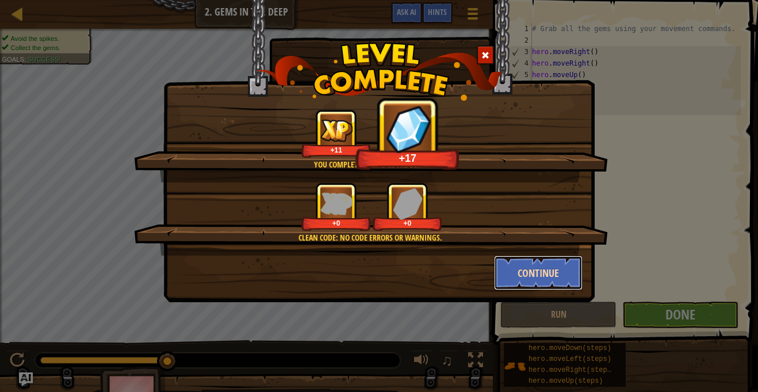
click at [530, 267] on button "Continue" at bounding box center [538, 272] width 89 height 35
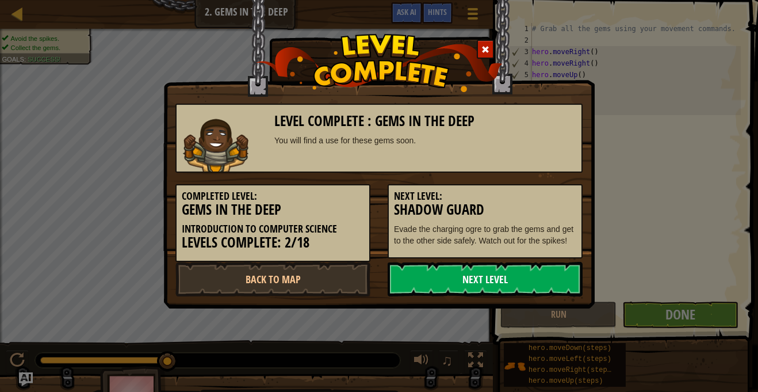
click at [486, 277] on link "Next Level" at bounding box center [485, 279] width 195 height 35
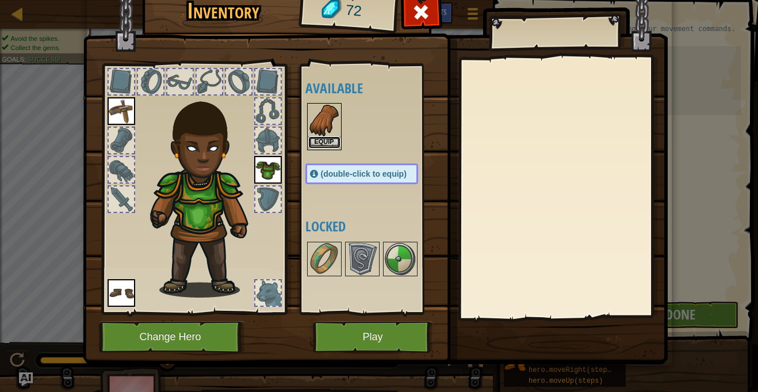
click at [320, 146] on button "Equip" at bounding box center [324, 142] width 32 height 12
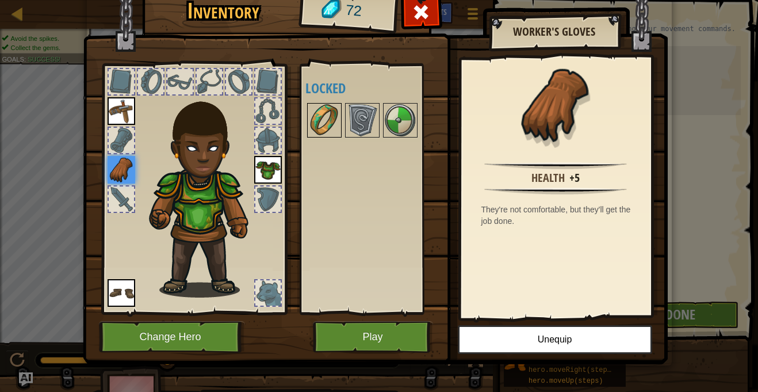
click at [325, 121] on img at bounding box center [324, 120] width 32 height 32
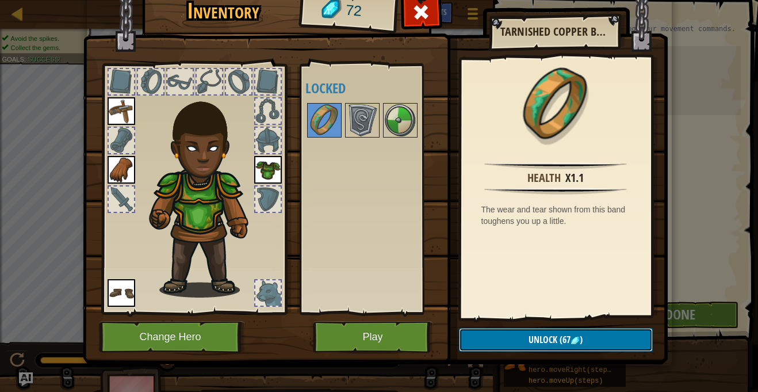
click at [566, 344] on span "(67" at bounding box center [564, 339] width 13 height 13
click at [565, 342] on button "Confirm" at bounding box center [556, 340] width 194 height 24
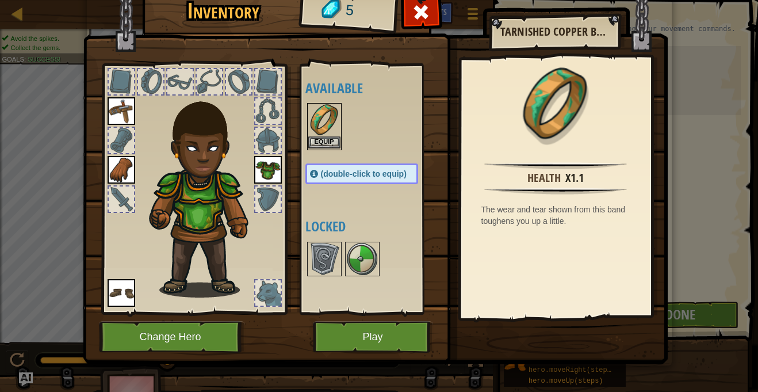
click at [328, 126] on img at bounding box center [324, 120] width 32 height 32
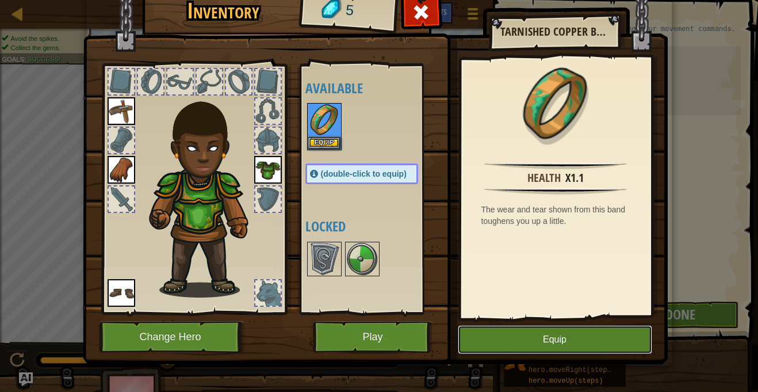
click at [522, 333] on button "Equip" at bounding box center [555, 339] width 194 height 29
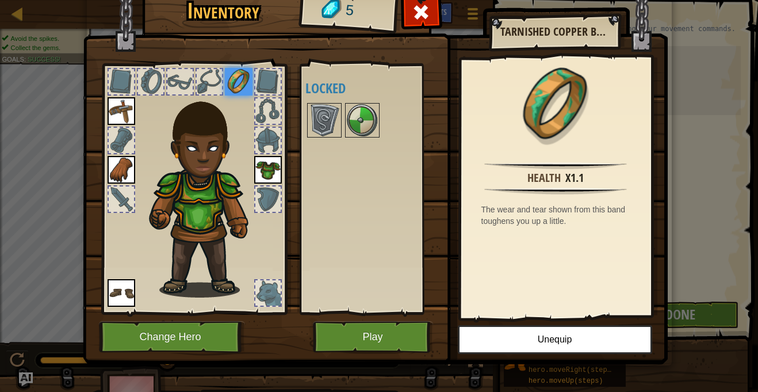
drag, startPoint x: 224, startPoint y: 201, endPoint x: 241, endPoint y: 217, distance: 23.2
click at [241, 216] on img at bounding box center [207, 192] width 124 height 212
click at [399, 330] on button "Play" at bounding box center [373, 337] width 120 height 32
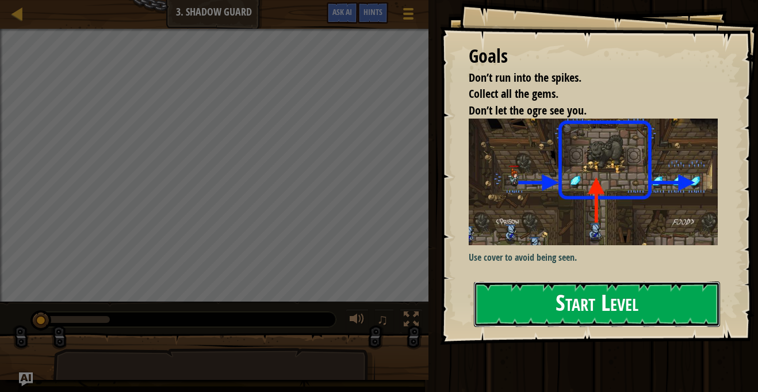
click at [545, 322] on button "Start Level" at bounding box center [597, 303] width 246 height 45
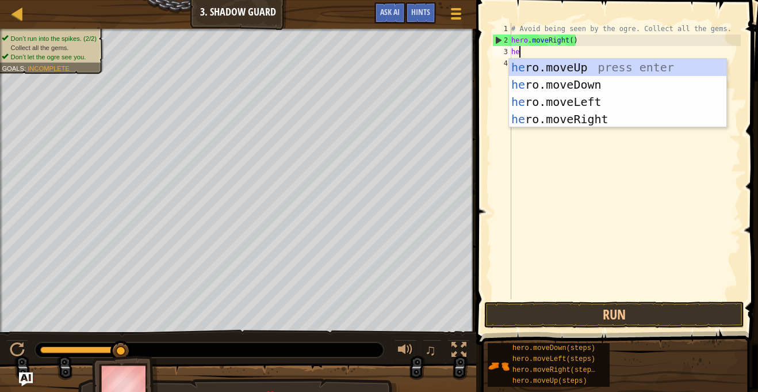
type textarea "her"
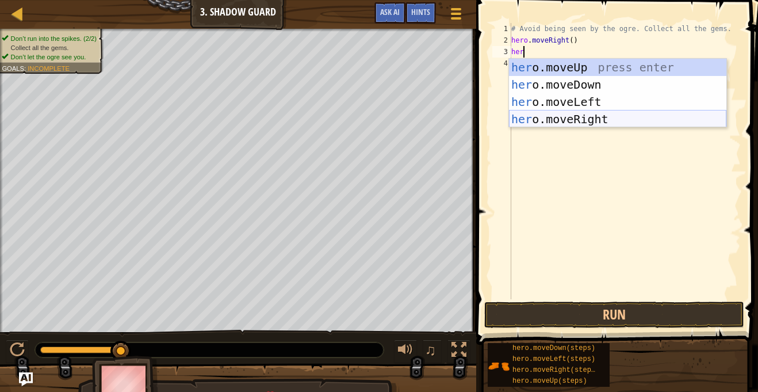
click at [582, 115] on div "her o.moveUp press enter her o.moveDown press enter her o.moveLeft press enter …" at bounding box center [618, 111] width 218 height 104
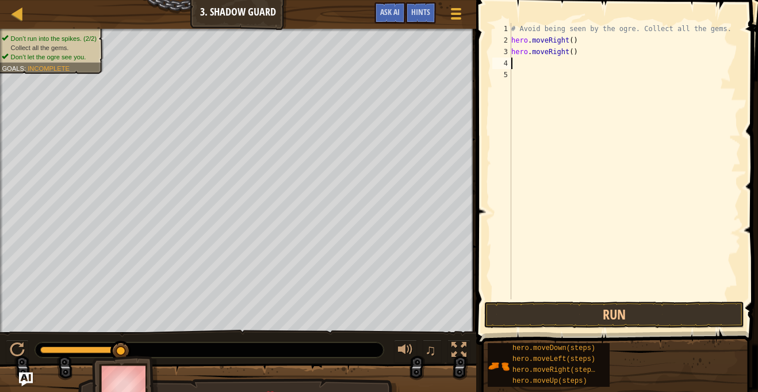
scroll to position [5, 0]
click at [583, 318] on button "Run" at bounding box center [615, 315] width 260 height 26
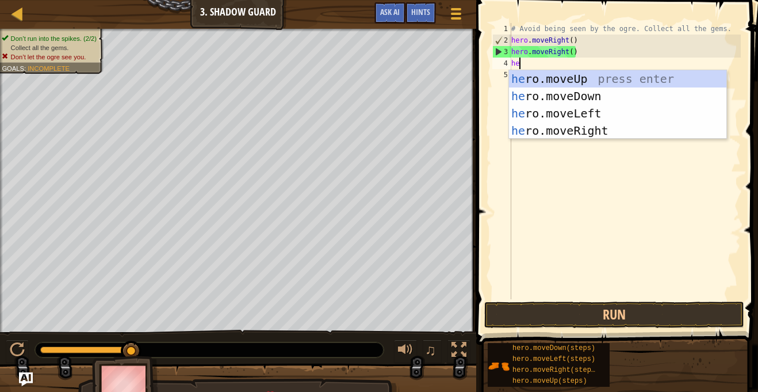
type textarea "her"
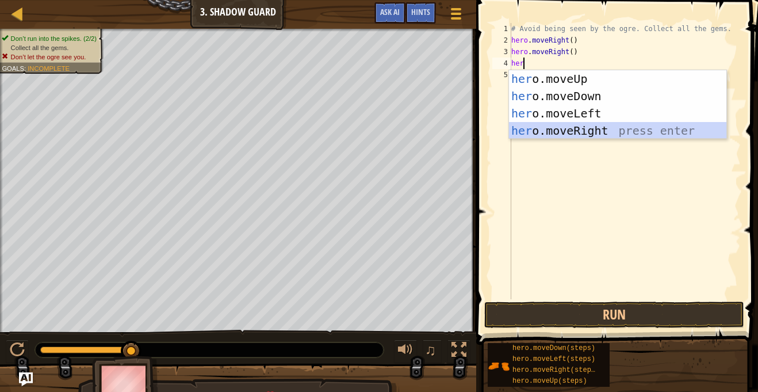
click at [578, 126] on div "her o.moveUp press enter her o.moveDown press enter her o.moveLeft press enter …" at bounding box center [618, 122] width 218 height 104
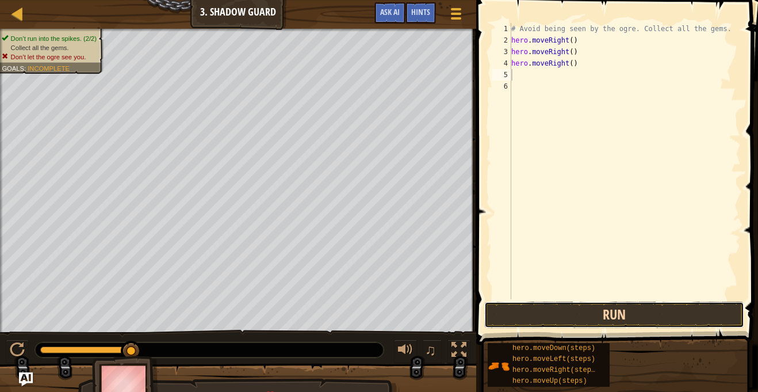
click at [572, 320] on button "Run" at bounding box center [615, 315] width 260 height 26
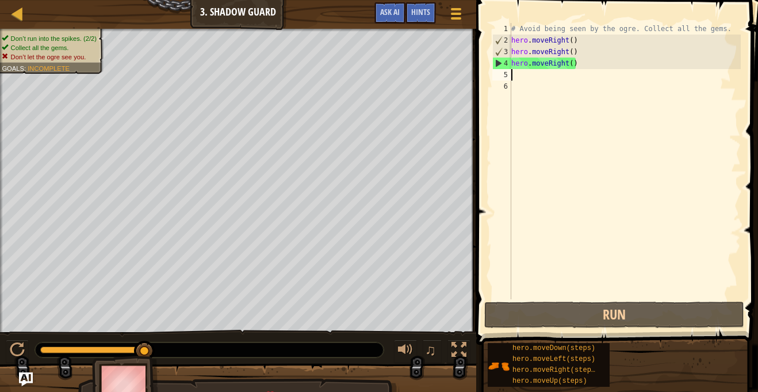
type textarea "h"
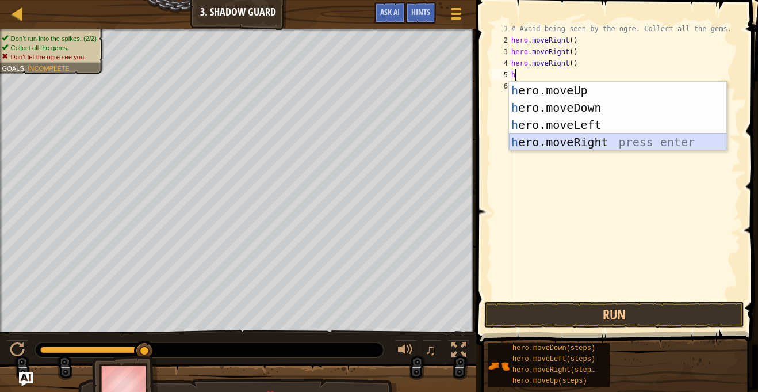
click at [562, 141] on div "h ero.moveUp press enter h ero.moveDown press enter h ero.moveLeft press enter …" at bounding box center [618, 134] width 218 height 104
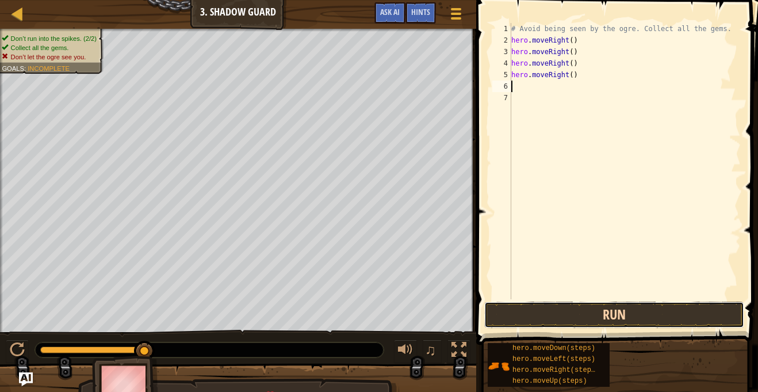
click at [562, 320] on button "Run" at bounding box center [615, 315] width 260 height 26
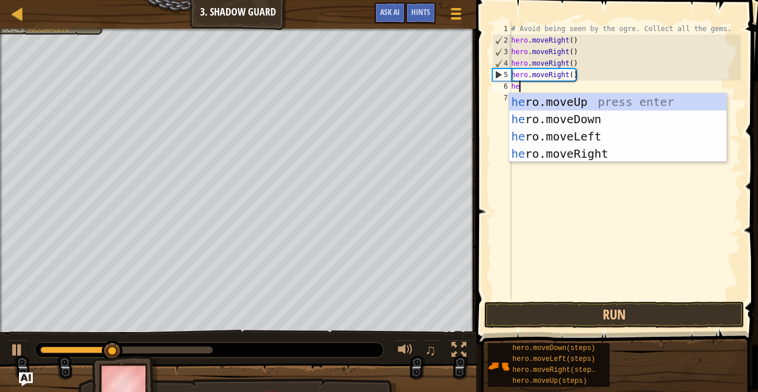
type textarea "her"
click at [555, 140] on div "her o.moveUp press enter her o.moveDown press enter her o.moveLeft press enter …" at bounding box center [618, 145] width 218 height 104
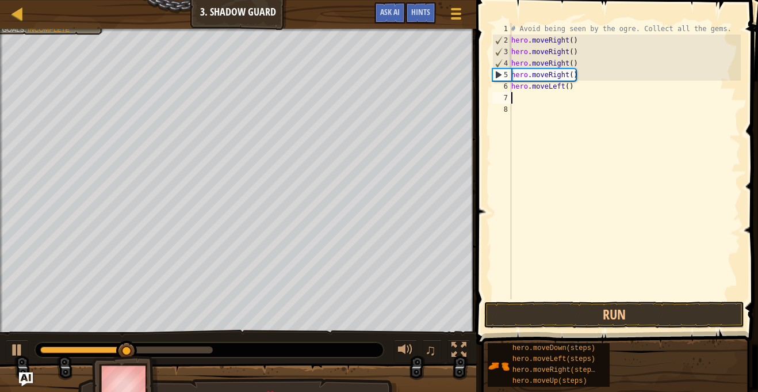
scroll to position [5, 0]
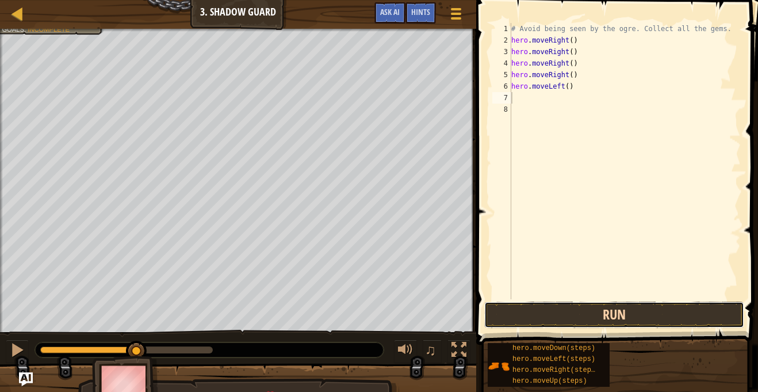
click at [586, 315] on button "Run" at bounding box center [615, 315] width 260 height 26
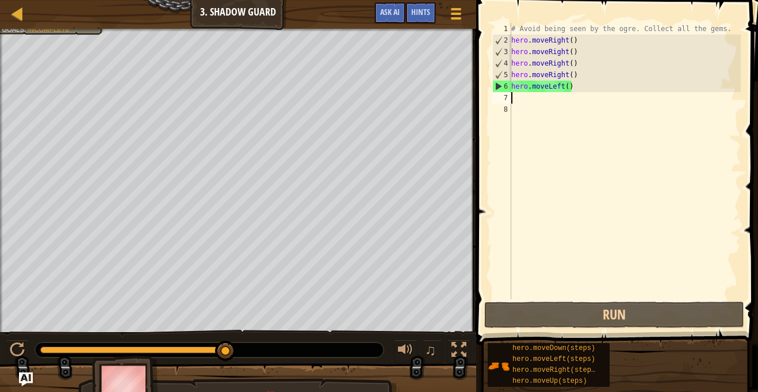
click at [521, 100] on div "# Avoid being seen by the ogre. Collect all the gems. hero . moveRight ( ) hero…" at bounding box center [625, 172] width 232 height 299
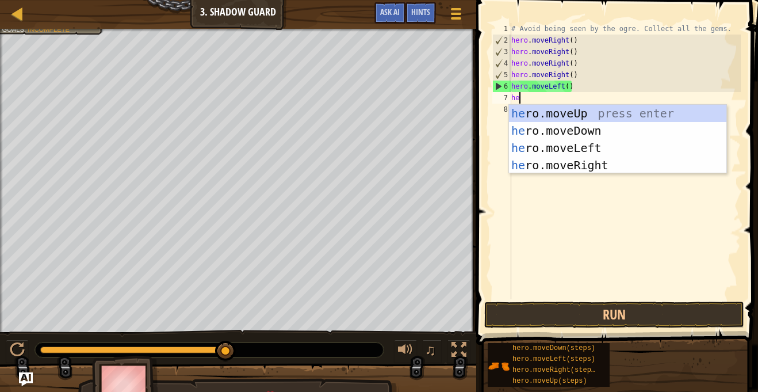
type textarea "her"
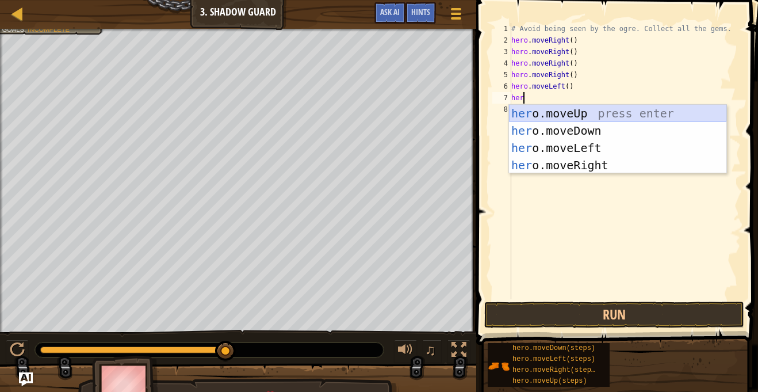
click at [609, 117] on div "her o.moveUp press enter her o.moveDown press enter her o.moveLeft press enter …" at bounding box center [618, 157] width 218 height 104
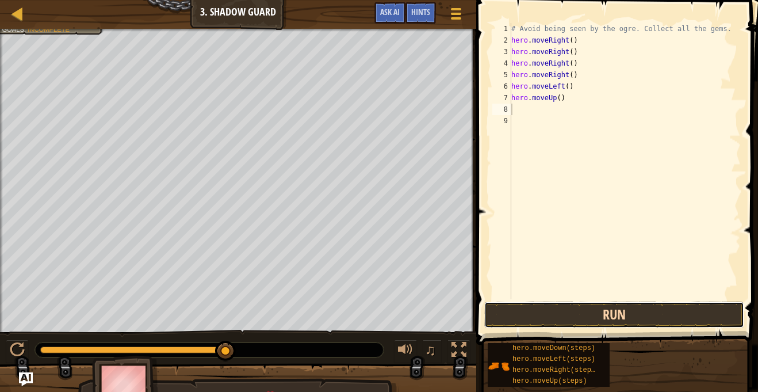
click at [611, 308] on button "Run" at bounding box center [615, 315] width 260 height 26
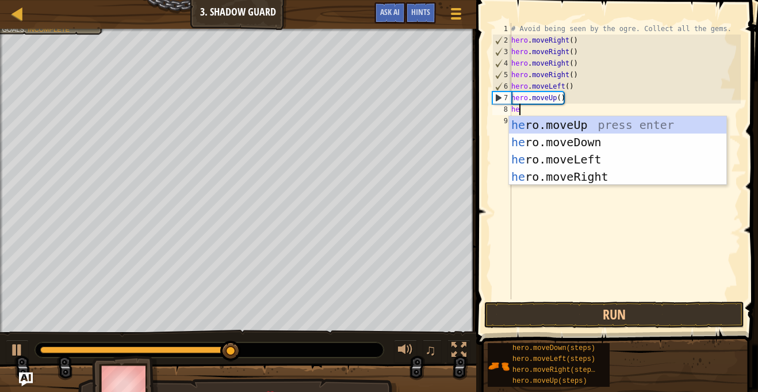
type textarea "her"
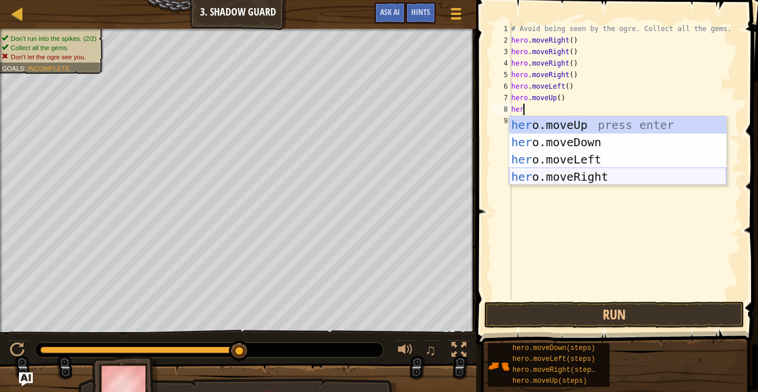
click at [564, 176] on div "her o.moveUp press enter her o.moveDown press enter her o.moveLeft press enter …" at bounding box center [618, 168] width 218 height 104
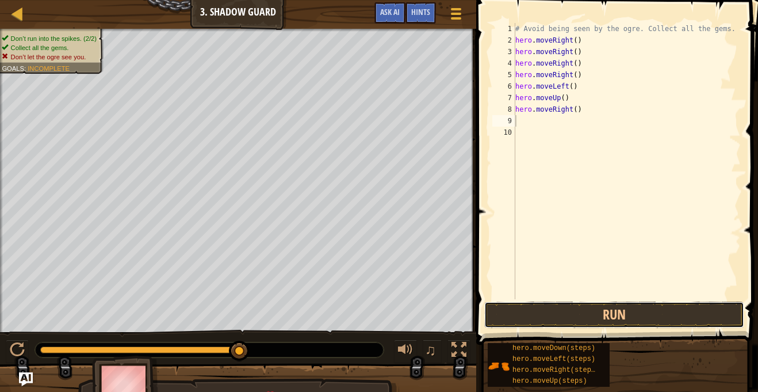
drag, startPoint x: 622, startPoint y: 303, endPoint x: 619, endPoint y: 291, distance: 12.6
click at [623, 303] on button "Run" at bounding box center [615, 315] width 260 height 26
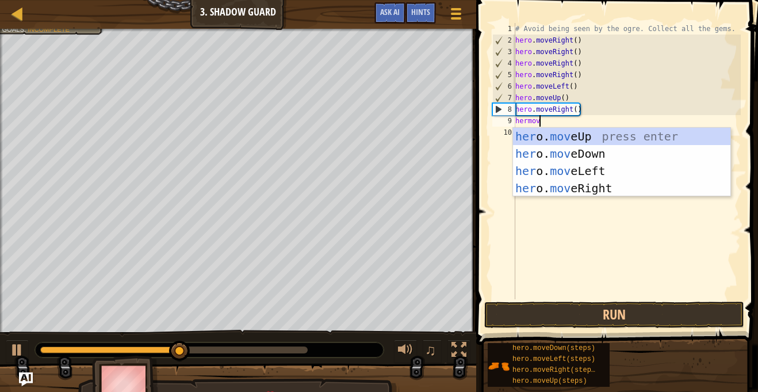
type textarea "hermove"
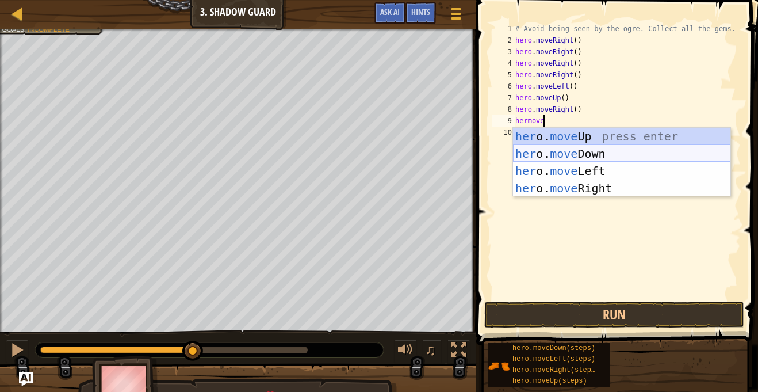
click at [546, 151] on div "her o. move Up press enter her o. move Down press enter her o. move Left press …" at bounding box center [622, 180] width 218 height 104
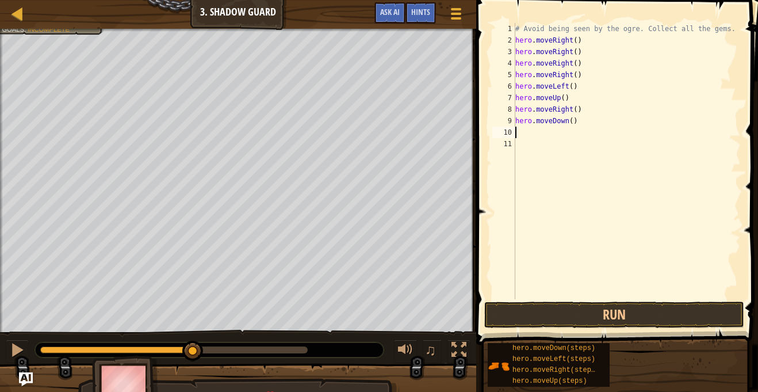
scroll to position [5, 0]
click at [605, 321] on button "Run" at bounding box center [615, 315] width 260 height 26
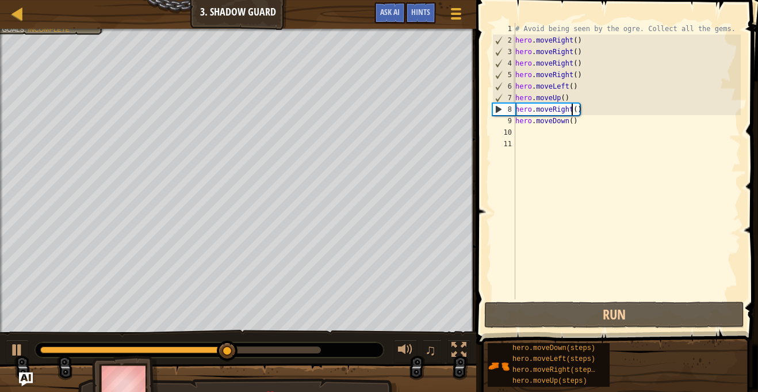
click at [570, 115] on div "# Avoid being seen by the ogre. Collect all the gems. hero . moveRight ( ) hero…" at bounding box center [627, 172] width 228 height 299
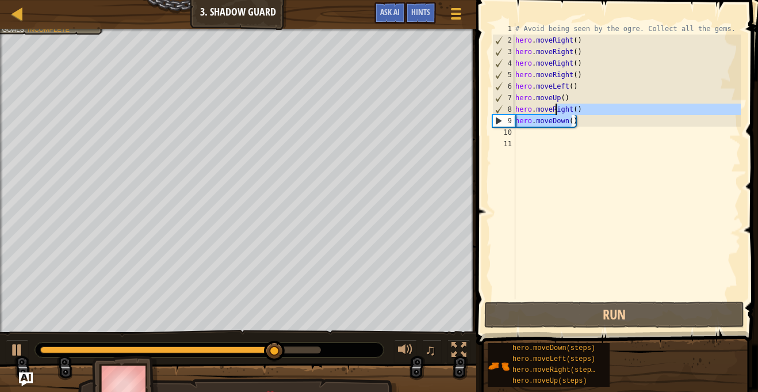
drag, startPoint x: 570, startPoint y: 115, endPoint x: 559, endPoint y: 108, distance: 12.9
click at [559, 108] on div "# Avoid being seen by the ogre. Collect all the gems. hero . moveRight ( ) hero…" at bounding box center [627, 172] width 228 height 299
type textarea "hero.moveRight() hero.moveDown()"
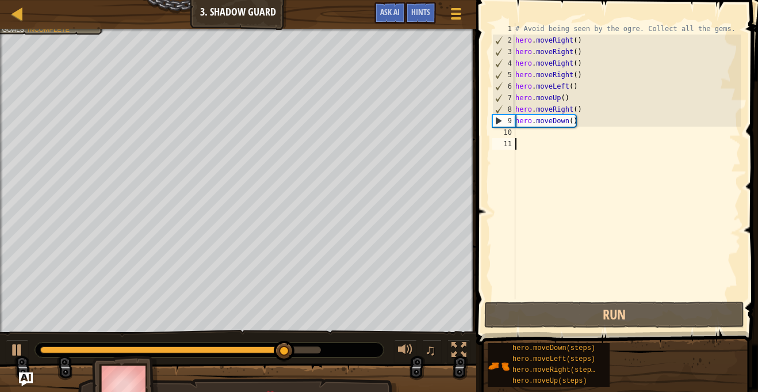
click at [593, 155] on div "# Avoid being seen by the ogre. Collect all the gems. hero . moveRight ( ) hero…" at bounding box center [627, 172] width 228 height 299
drag, startPoint x: 571, startPoint y: 106, endPoint x: 551, endPoint y: 106, distance: 19.6
click at [551, 106] on div "# Avoid being seen by the ogre. Collect all the gems. hero . moveRight ( ) hero…" at bounding box center [627, 172] width 228 height 299
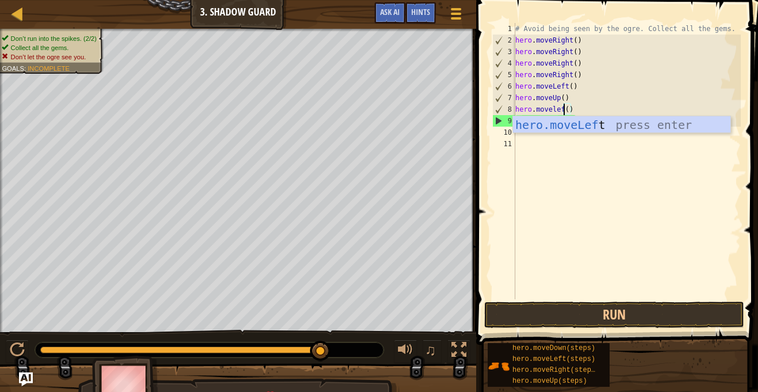
scroll to position [5, 8]
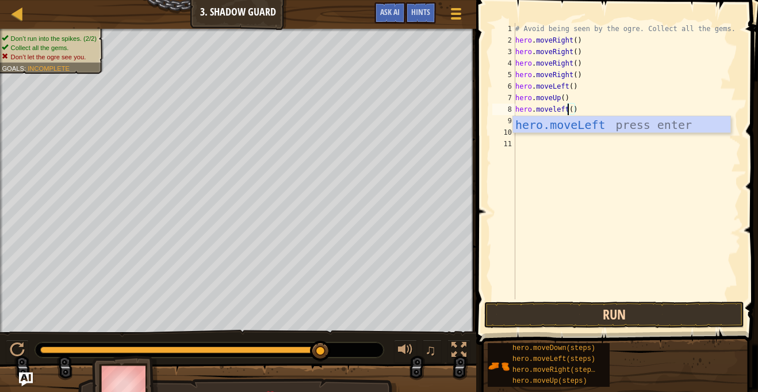
type textarea "hero.moveleft()"
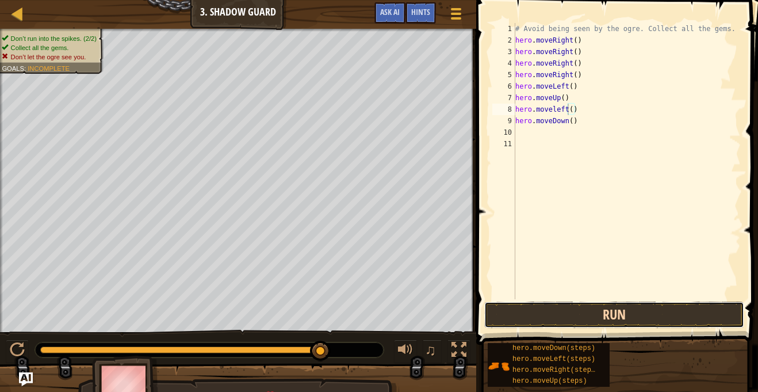
click at [598, 325] on button "Run" at bounding box center [615, 315] width 260 height 26
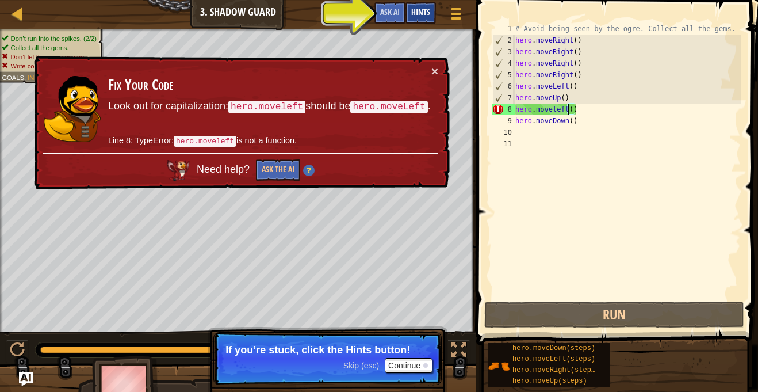
click at [418, 18] on div "Hints" at bounding box center [421, 12] width 30 height 21
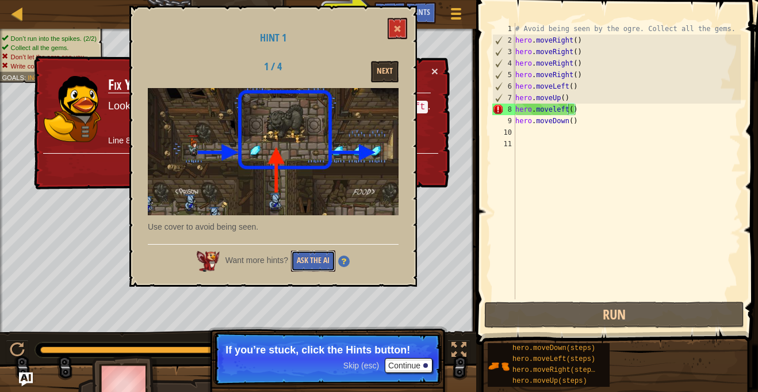
click at [316, 258] on button "Ask the AI" at bounding box center [313, 260] width 44 height 21
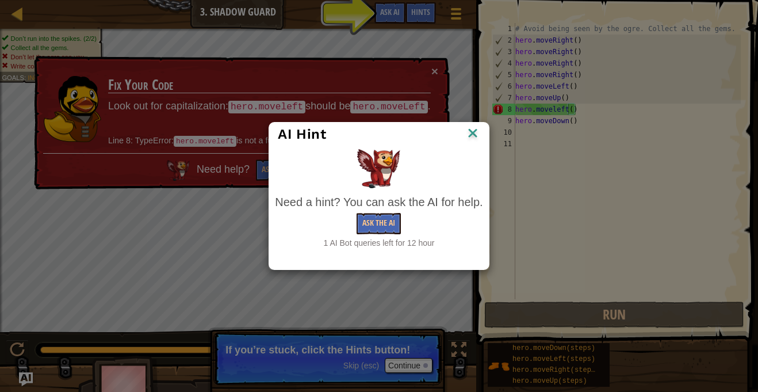
click at [478, 133] on img at bounding box center [473, 133] width 15 height 17
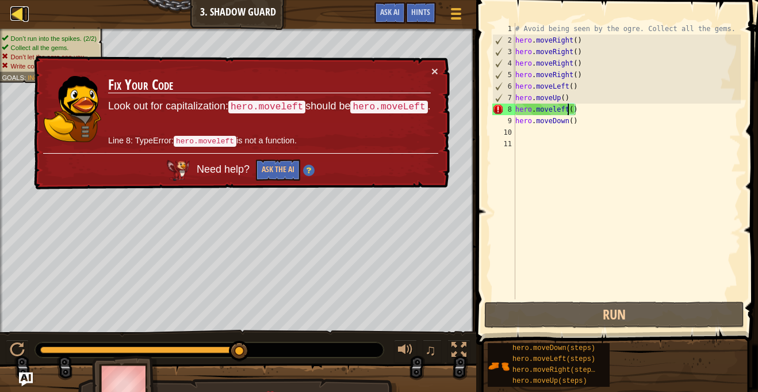
click at [10, 11] on div at bounding box center [17, 13] width 14 height 14
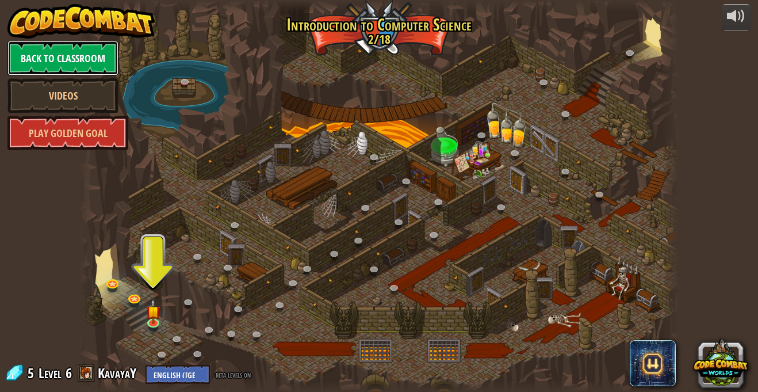
click at [86, 55] on link "Back to Classroom" at bounding box center [62, 58] width 111 height 35
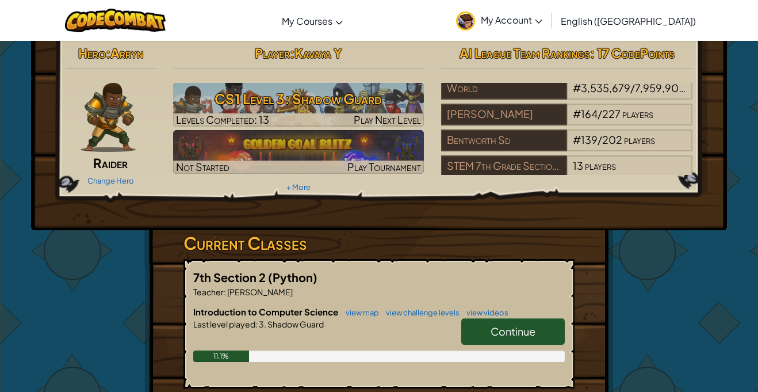
scroll to position [12, 0]
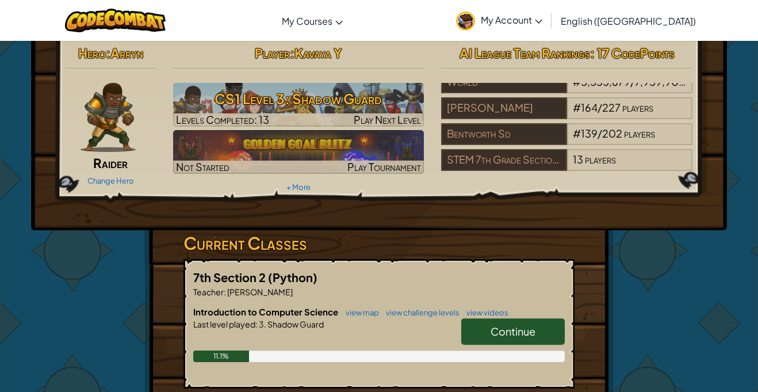
click at [502, 334] on span "Continue" at bounding box center [513, 331] width 45 height 13
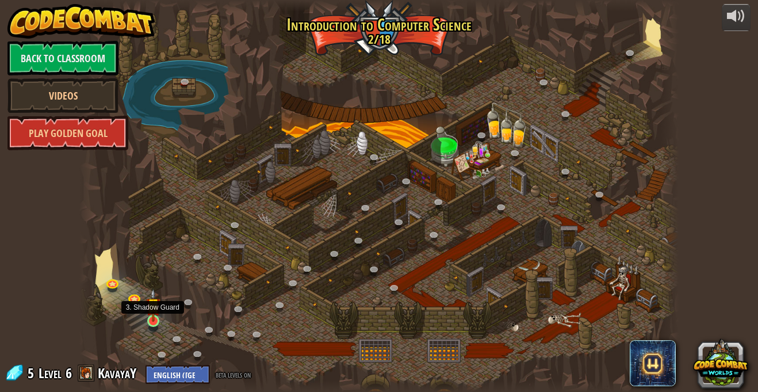
click at [155, 316] on img at bounding box center [153, 304] width 14 height 33
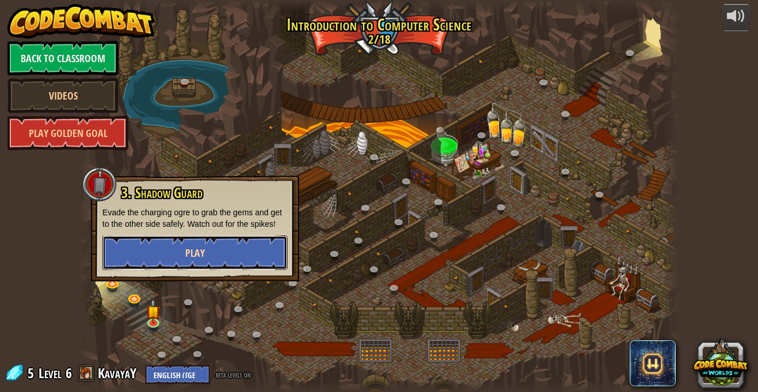
click at [228, 259] on button "Play" at bounding box center [194, 252] width 185 height 35
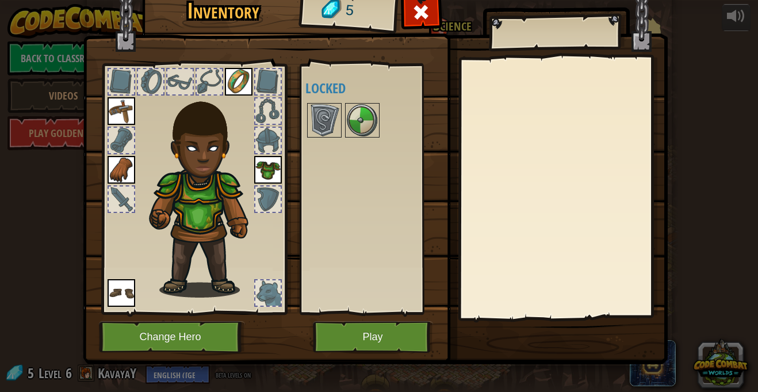
click at [270, 293] on div at bounding box center [267, 292] width 25 height 25
click at [277, 292] on div at bounding box center [267, 292] width 25 height 25
click at [339, 272] on div "Available Equip Equip Equip Equip Equip (double-click to equip) Locked" at bounding box center [374, 189] width 136 height 240
drag, startPoint x: 306, startPoint y: 268, endPoint x: 283, endPoint y: 269, distance: 23.1
click at [306, 268] on div "Available Equip Equip Equip Equip Equip (double-click to equip) Locked" at bounding box center [374, 189] width 136 height 240
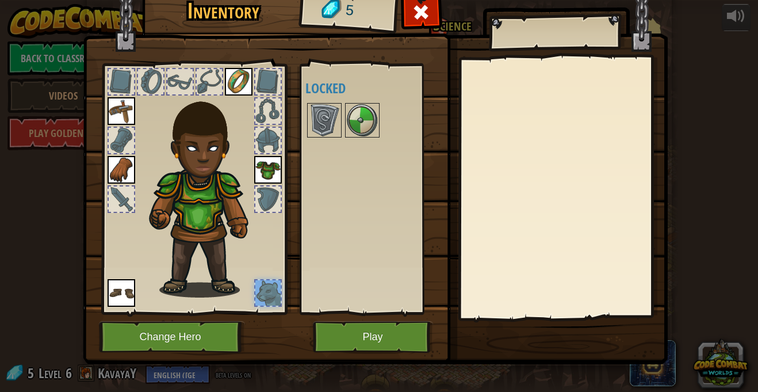
click at [256, 291] on div at bounding box center [267, 292] width 25 height 25
click at [326, 121] on img at bounding box center [324, 120] width 32 height 32
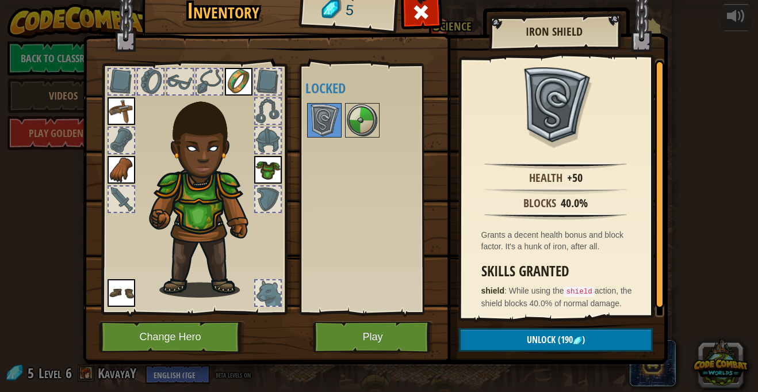
click at [375, 148] on div "Available Equip Equip Equip Equip Equip (double-click to equip) Locked" at bounding box center [374, 189] width 136 height 240
click at [402, 334] on button "Play" at bounding box center [373, 337] width 120 height 32
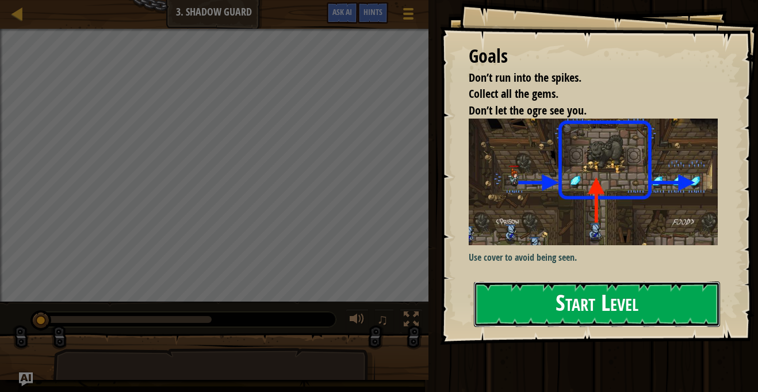
click at [546, 296] on button "Start Level" at bounding box center [597, 303] width 246 height 45
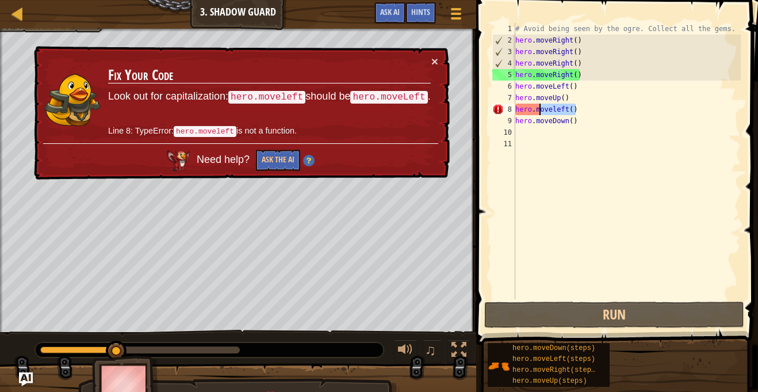
drag, startPoint x: 586, startPoint y: 112, endPoint x: 540, endPoint y: 108, distance: 46.8
click at [540, 108] on div "# Avoid being seen by the ogre. Collect all the gems. hero . moveRight ( ) hero…" at bounding box center [627, 172] width 228 height 299
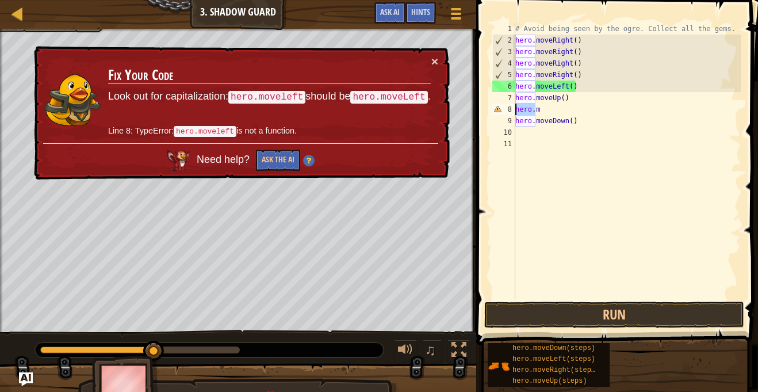
drag, startPoint x: 534, startPoint y: 115, endPoint x: 512, endPoint y: 110, distance: 22.8
click at [512, 110] on div "hero.m 1 2 3 4 5 6 7 8 9 10 11 # Avoid being seen by the ogre. Collect all the …" at bounding box center [615, 161] width 251 height 276
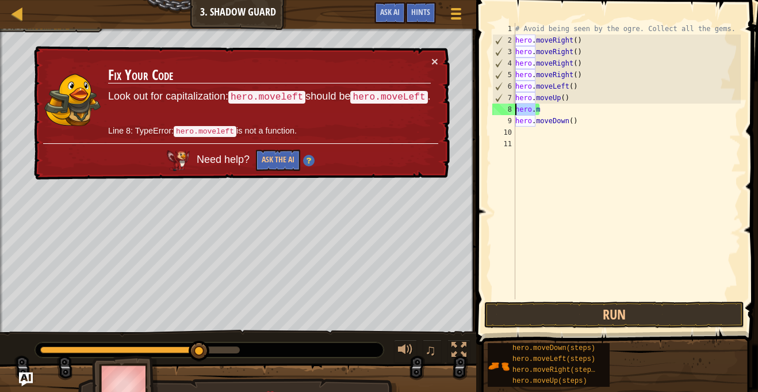
click at [550, 109] on div "# Avoid being seen by the ogre. Collect all the gems. hero . moveRight ( ) hero…" at bounding box center [627, 172] width 228 height 299
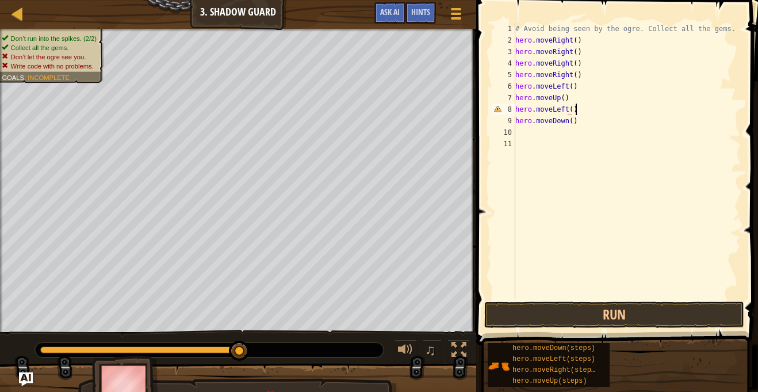
scroll to position [5, 8]
type textarea "hero.moveLeft()"
click at [687, 314] on button "Run" at bounding box center [615, 315] width 260 height 26
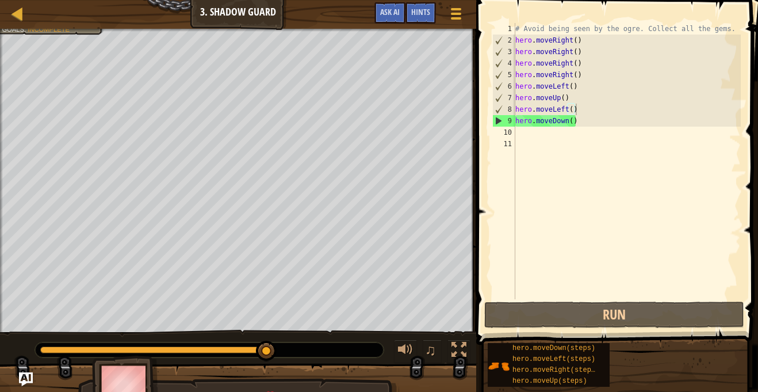
click at [363, 335] on div "♫" at bounding box center [238, 347] width 476 height 35
